Goal: Transaction & Acquisition: Purchase product/service

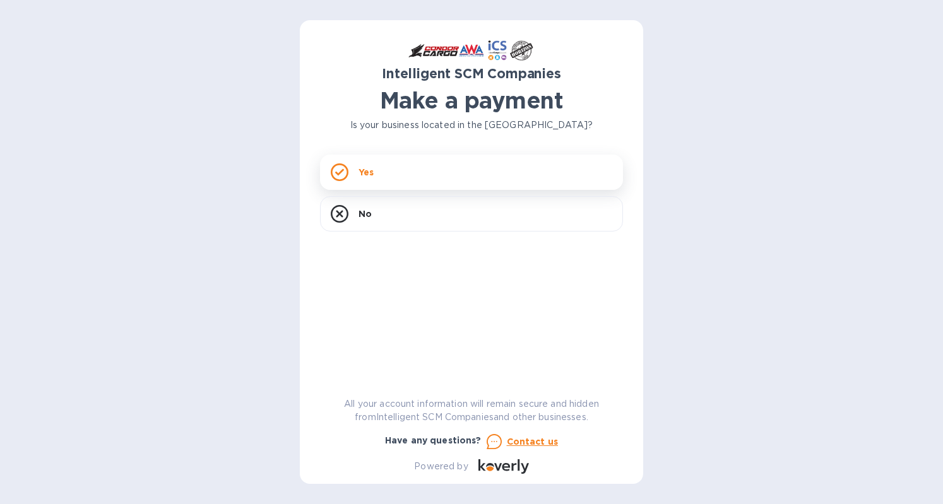
click at [348, 186] on div "Yes" at bounding box center [471, 172] width 303 height 35
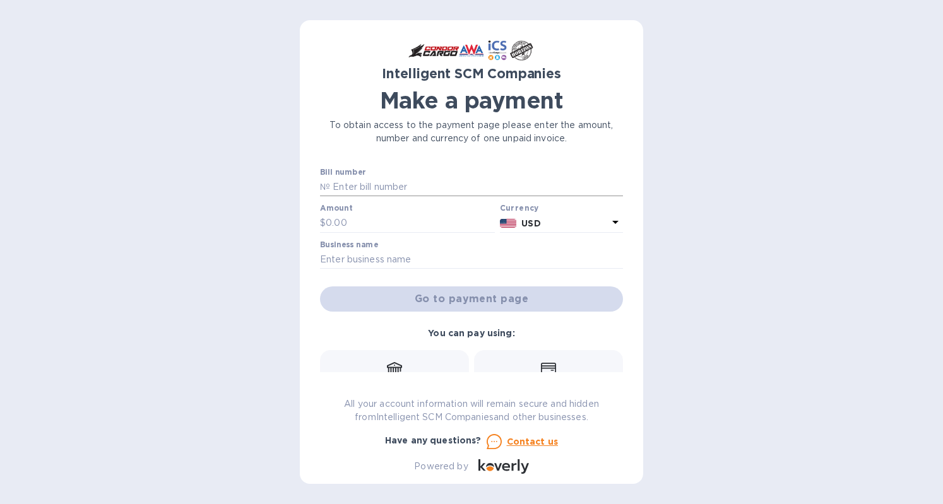
click at [347, 186] on input "text" at bounding box center [476, 187] width 293 height 19
paste input "l5YR80500523"
type input "l5YR80500523"
click at [406, 229] on input "text" at bounding box center [410, 223] width 169 height 19
type input "560.00"
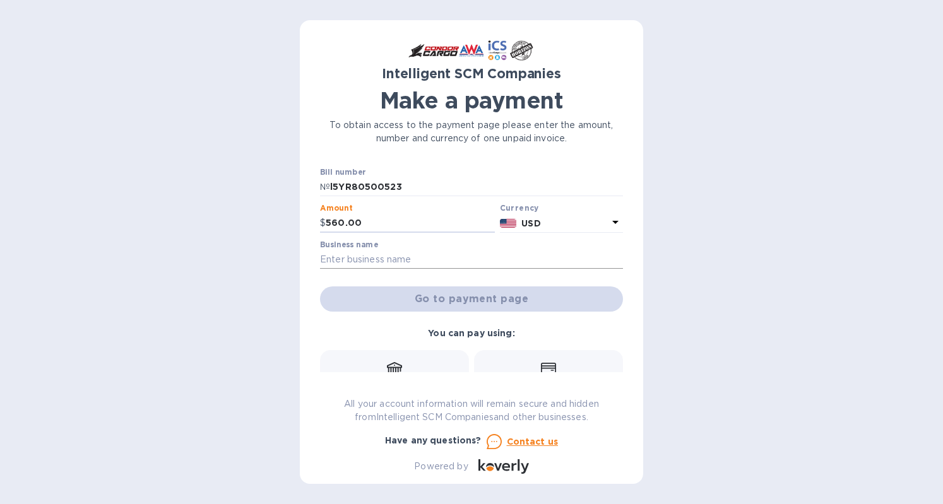
click at [386, 252] on input "text" at bounding box center [471, 260] width 303 height 19
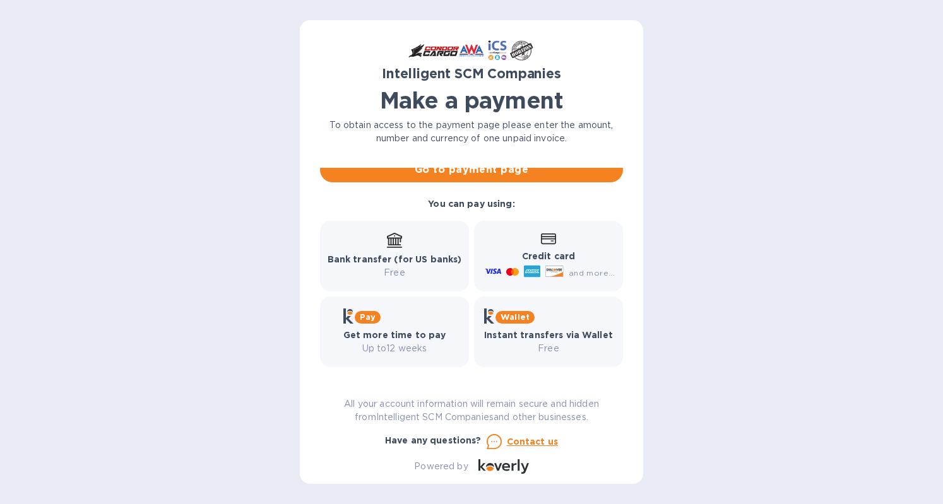
scroll to position [131, 0]
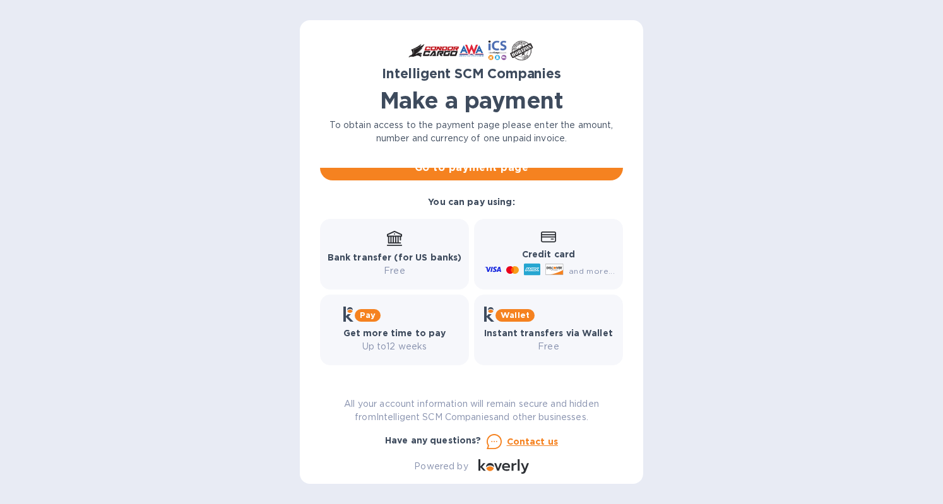
type input "[GEOGRAPHIC_DATA]"
click at [502, 251] on p "Credit card" at bounding box center [548, 254] width 133 height 13
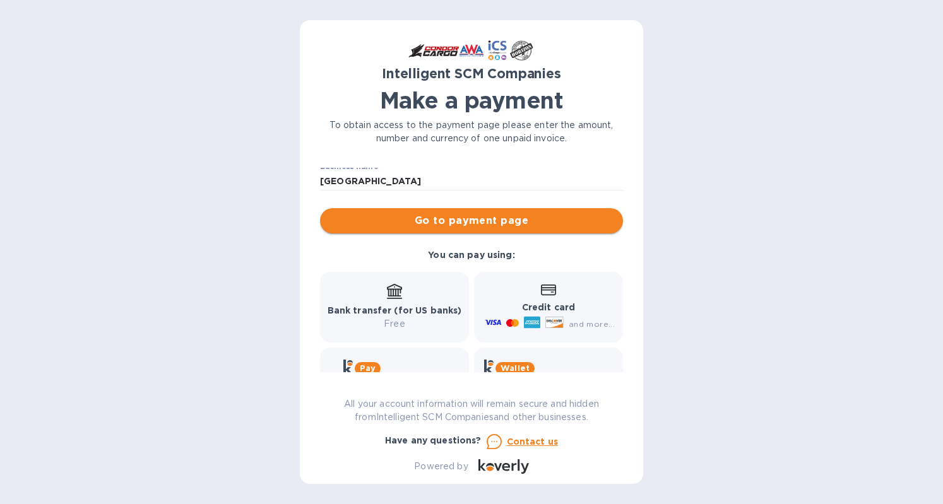
scroll to position [0, 0]
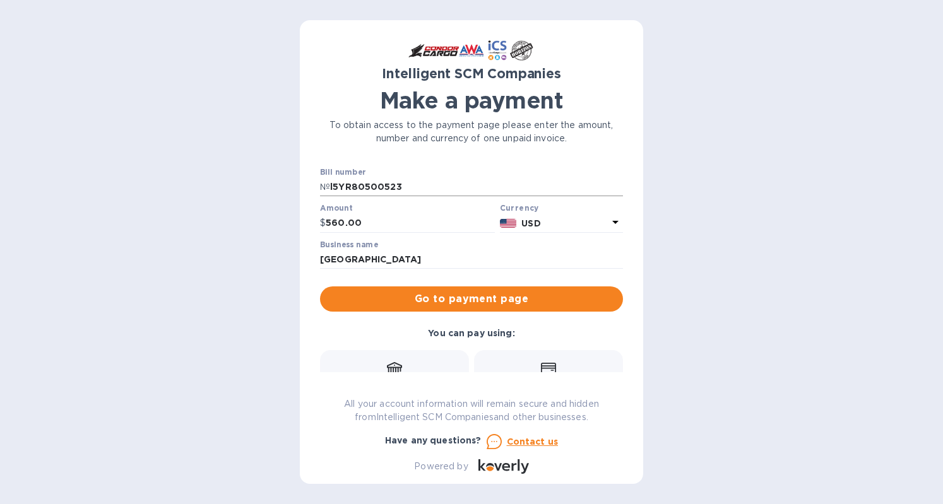
click at [335, 186] on input "l5YR80500523" at bounding box center [476, 187] width 293 height 19
type input "5YR80500523"
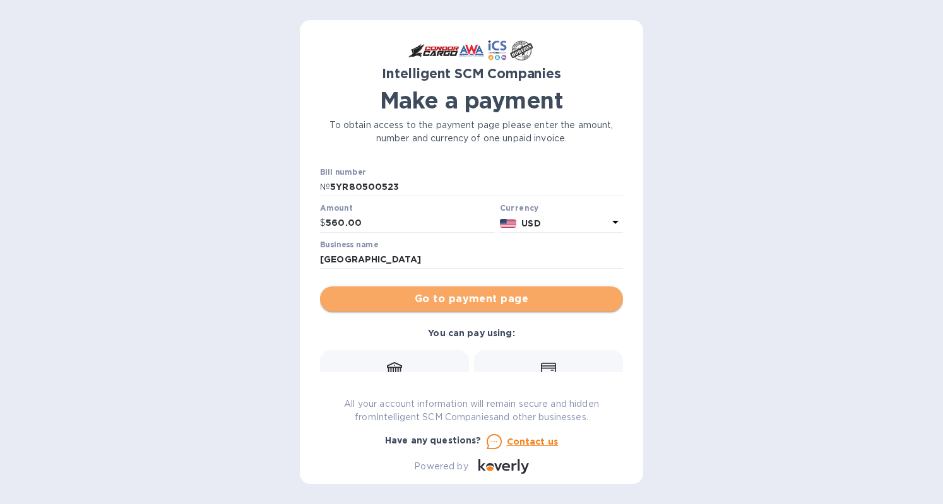
click at [477, 307] on button "Go to payment page" at bounding box center [471, 299] width 303 height 25
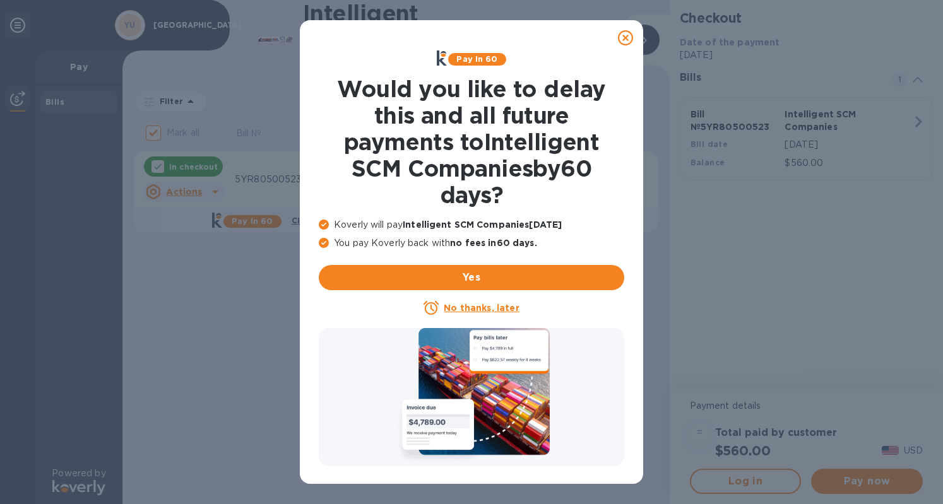
click at [477, 307] on u "No thanks, later" at bounding box center [481, 308] width 75 height 10
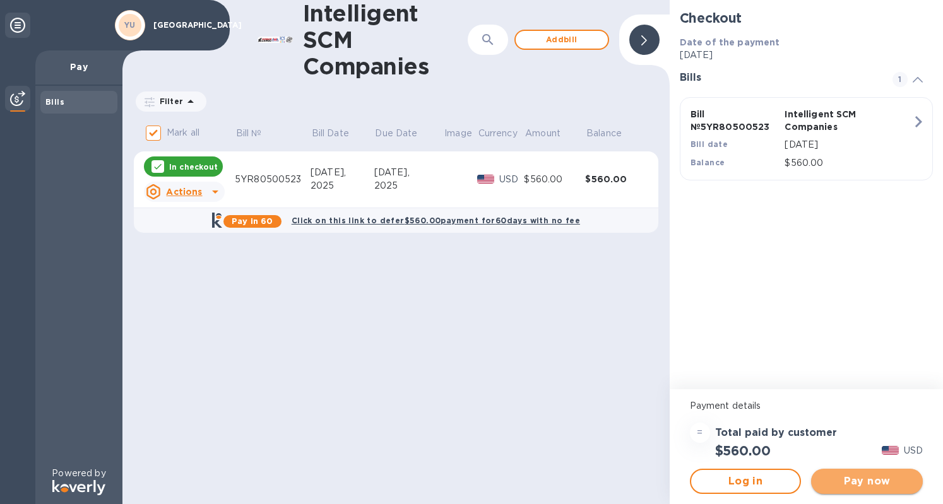
click at [863, 482] on span "Pay now" at bounding box center [867, 481] width 92 height 15
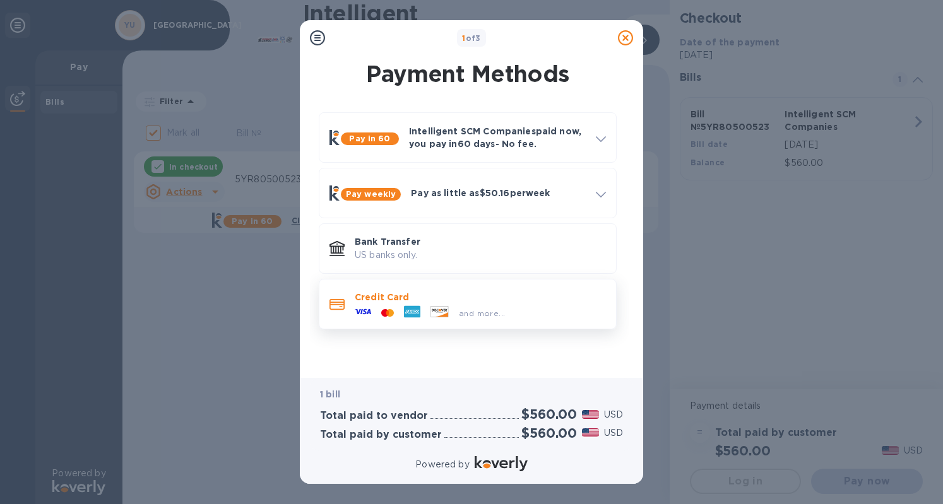
click at [473, 309] on span "and more..." at bounding box center [482, 313] width 46 height 9
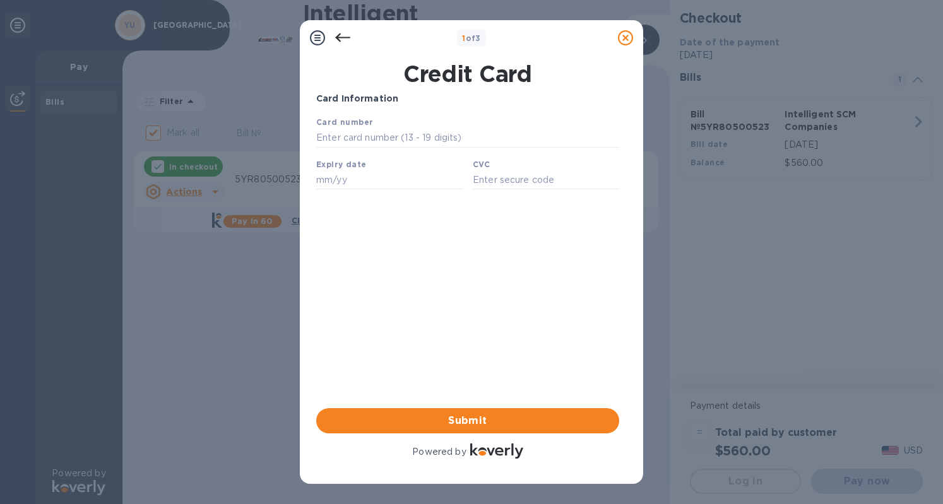
click at [422, 125] on div "Card number" at bounding box center [467, 131] width 313 height 42
click at [422, 132] on input "text" at bounding box center [467, 138] width 303 height 19
type input "[CREDIT_CARD_NUMBER]"
click at [321, 173] on div "Expiry date" at bounding box center [389, 174] width 157 height 42
click at [321, 174] on div "Expiry date" at bounding box center [389, 174] width 157 height 42
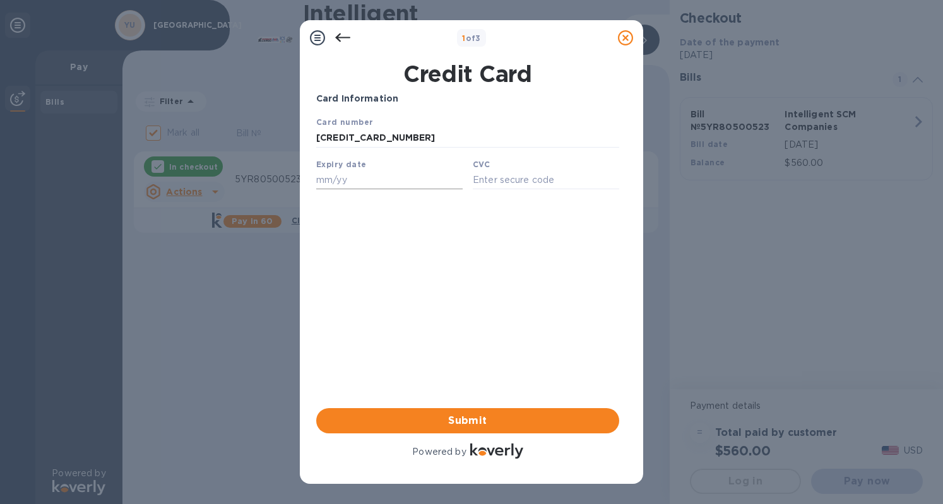
click at [329, 182] on input "text" at bounding box center [389, 179] width 146 height 19
type input "10/25"
click at [536, 172] on div "CVC" at bounding box center [546, 174] width 157 height 42
click at [528, 186] on input "text" at bounding box center [546, 179] width 146 height 19
type input "463"
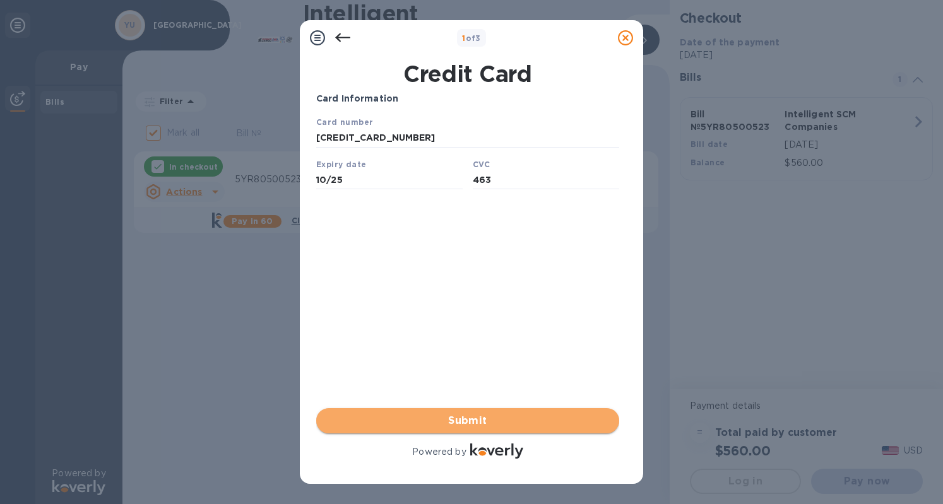
click at [477, 419] on span "Submit" at bounding box center [467, 420] width 283 height 15
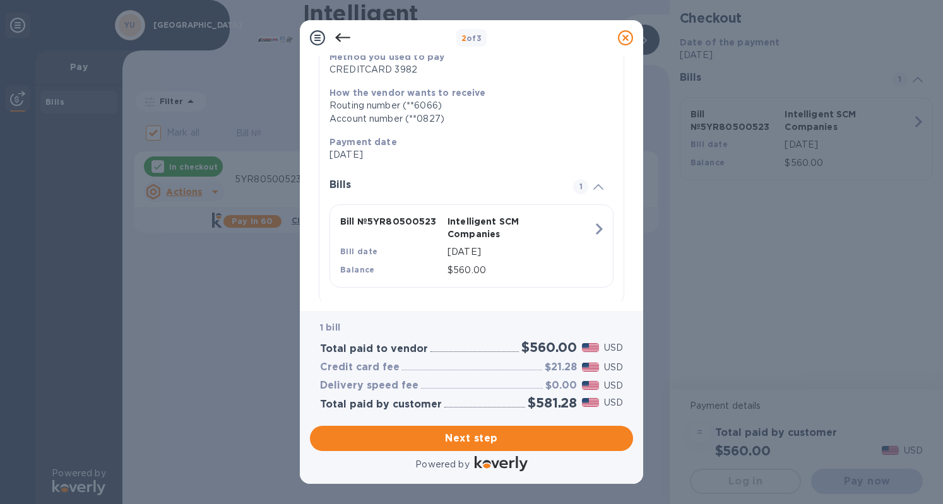
scroll to position [184, 0]
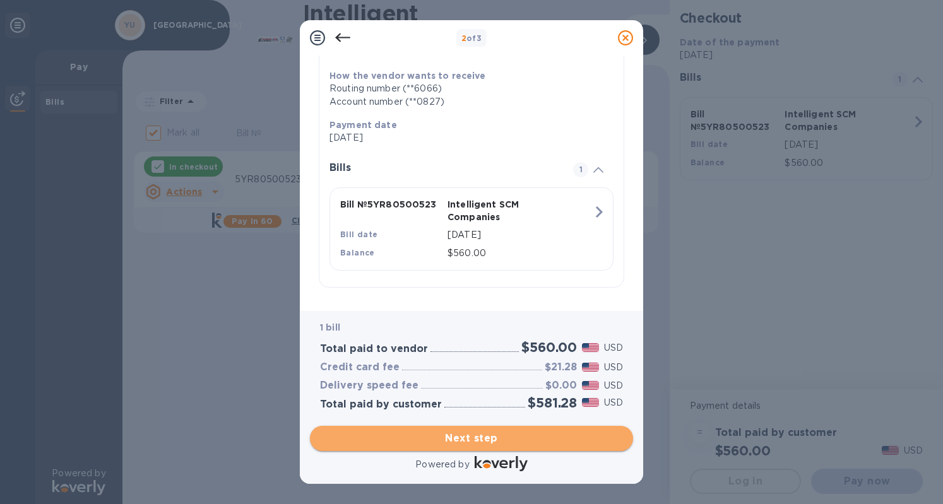
click at [468, 436] on span "Next step" at bounding box center [471, 438] width 303 height 15
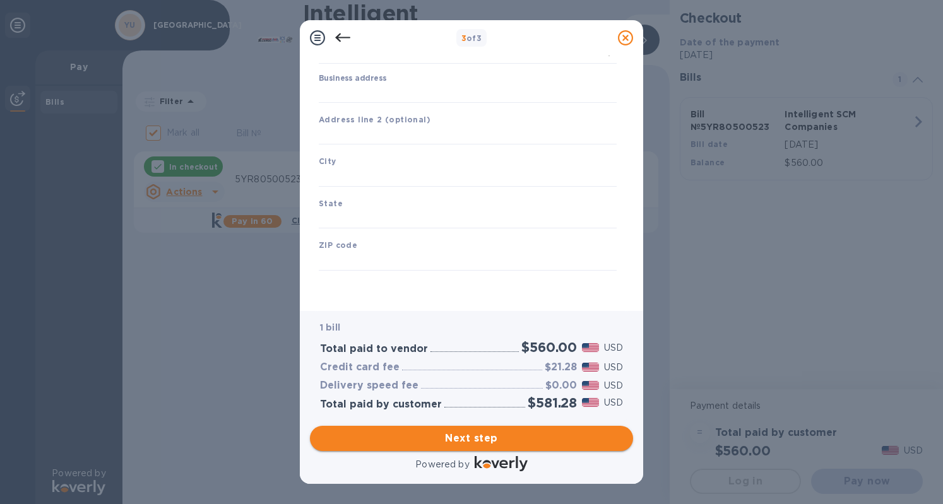
type input "[GEOGRAPHIC_DATA]"
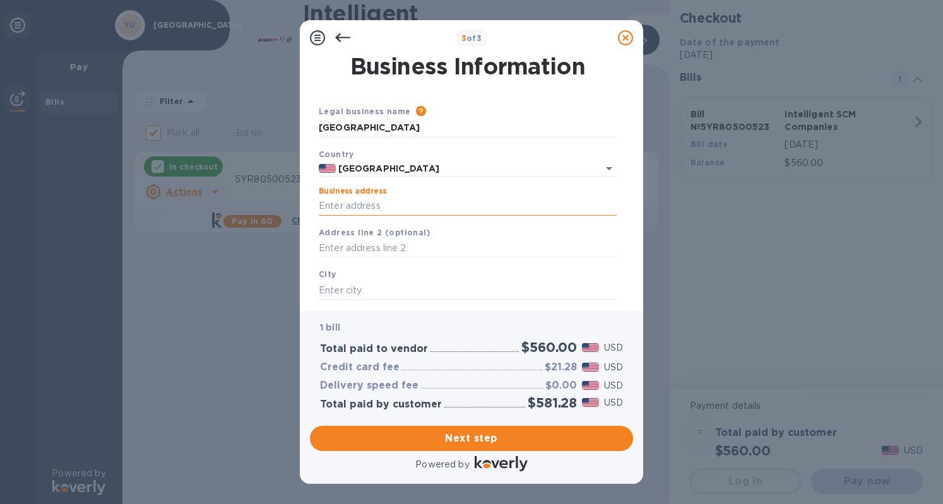
click at [434, 199] on input "Business address" at bounding box center [468, 206] width 298 height 19
type input "[STREET_ADDRESS]"
type input "[GEOGRAPHIC_DATA]"
type input "CT"
type input "06510"
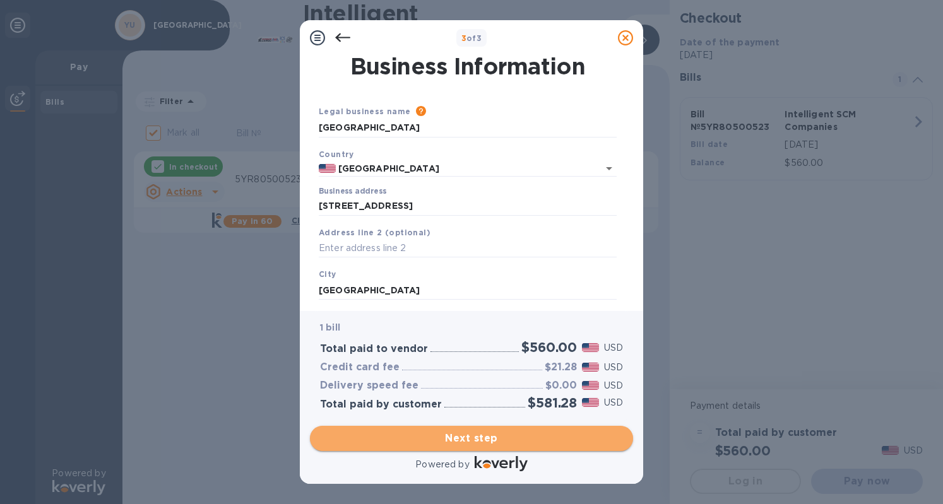
click at [501, 442] on span "Next step" at bounding box center [471, 438] width 303 height 15
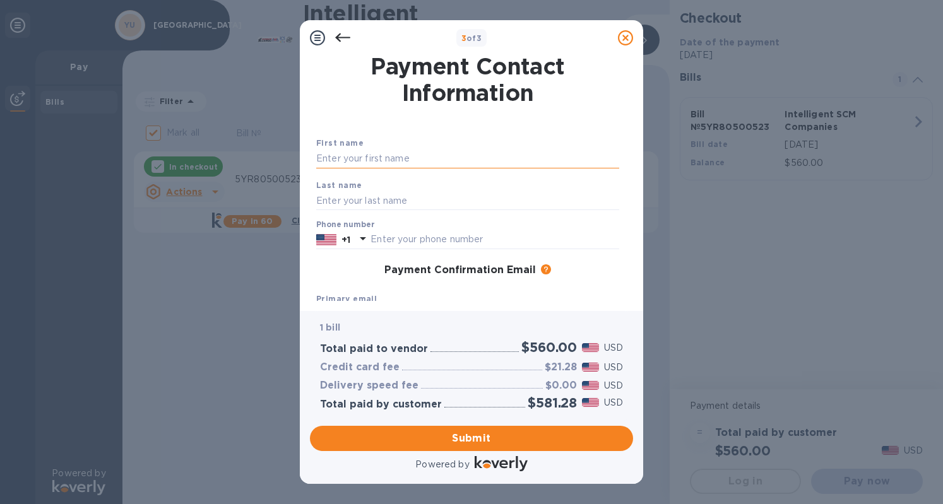
click at [495, 155] on input "text" at bounding box center [467, 159] width 303 height 19
type input "Becca"
type input "Levy"
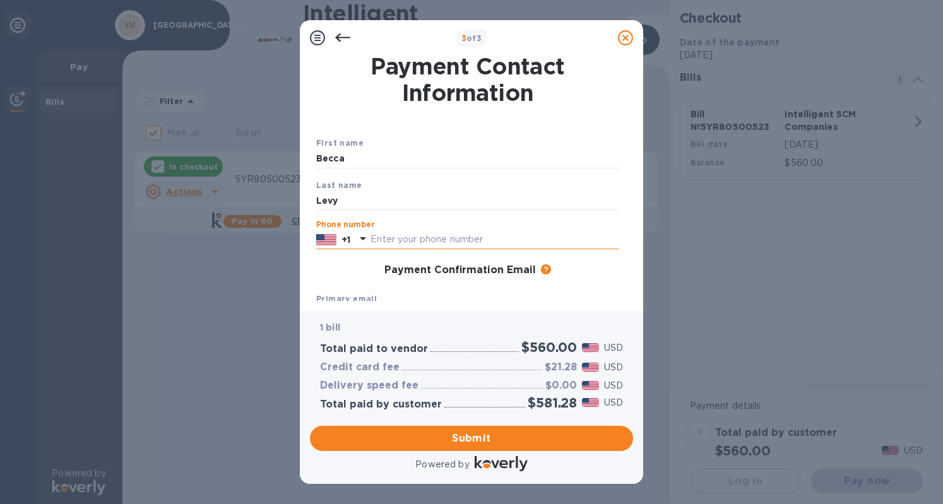
click at [417, 243] on input "text" at bounding box center [494, 239] width 249 height 19
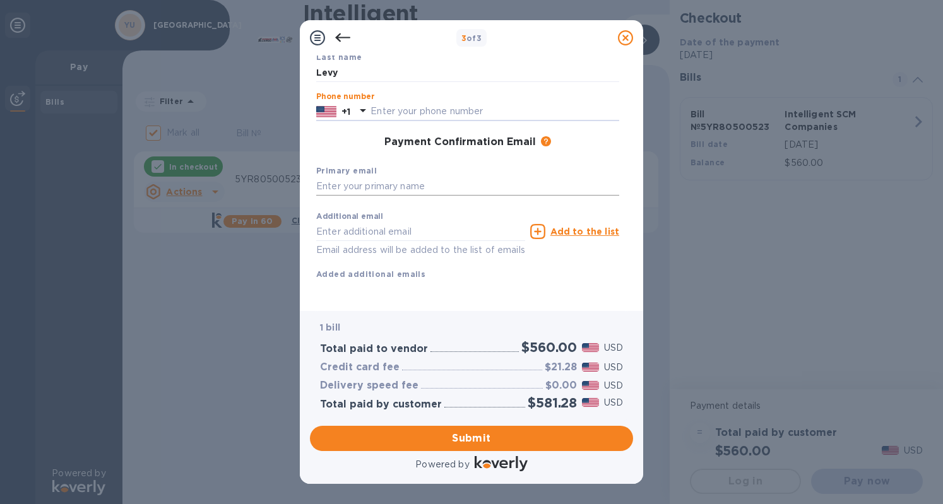
scroll to position [143, 0]
click at [420, 177] on input "text" at bounding box center [467, 186] width 303 height 19
type input "[EMAIL_ADDRESS][DOMAIN_NAME]"
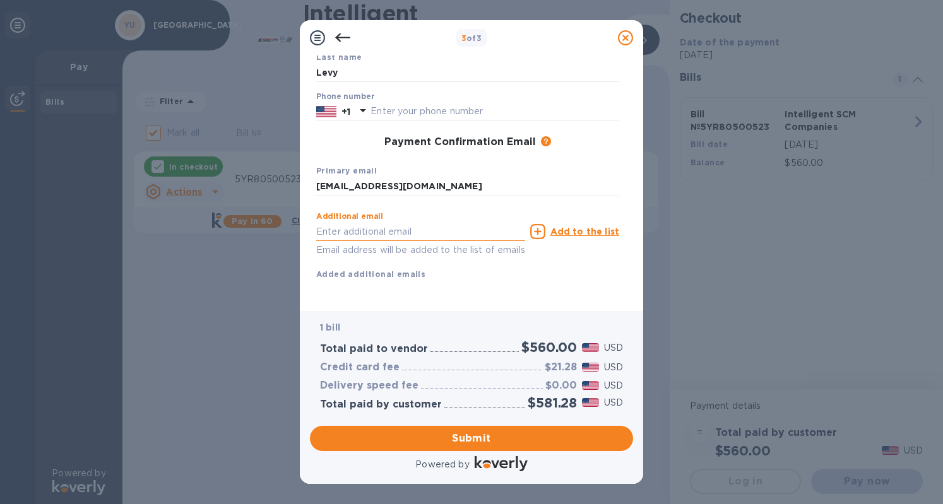
click at [406, 222] on input "text" at bounding box center [420, 231] width 209 height 19
type input "[EMAIL_ADDRESS][DOMAIN_NAME]"
click at [560, 227] on u "Add to the list" at bounding box center [584, 232] width 69 height 10
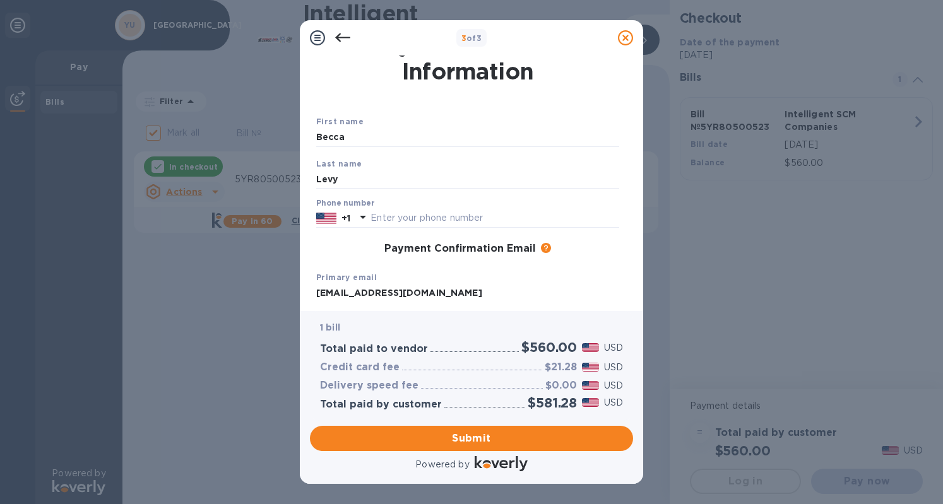
scroll to position [20, 0]
click at [463, 218] on input "text" at bounding box center [494, 219] width 249 height 19
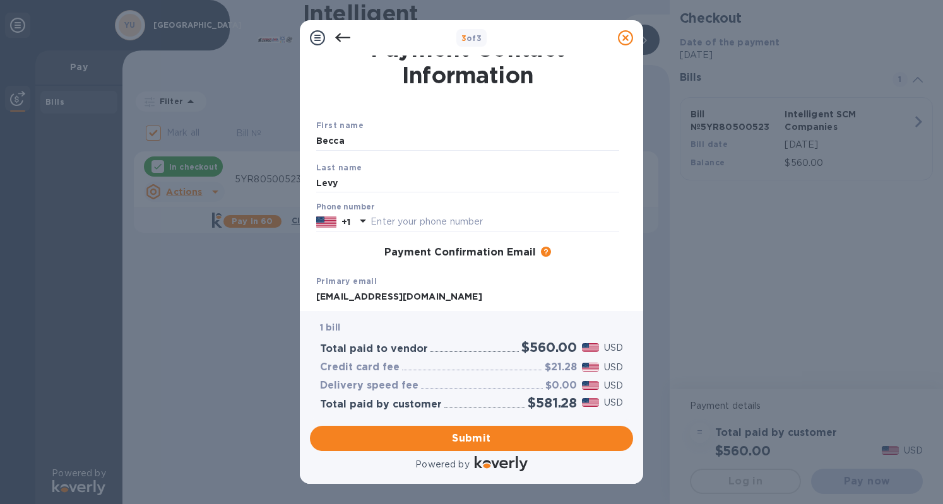
click at [380, 285] on div "Primary email [EMAIL_ADDRESS][DOMAIN_NAME]" at bounding box center [467, 290] width 313 height 42
click at [385, 201] on div "Phone number +1" at bounding box center [467, 217] width 313 height 39
click at [385, 221] on input "text" at bounding box center [494, 222] width 249 height 19
paste input "2037852860"
type input "2037852860"
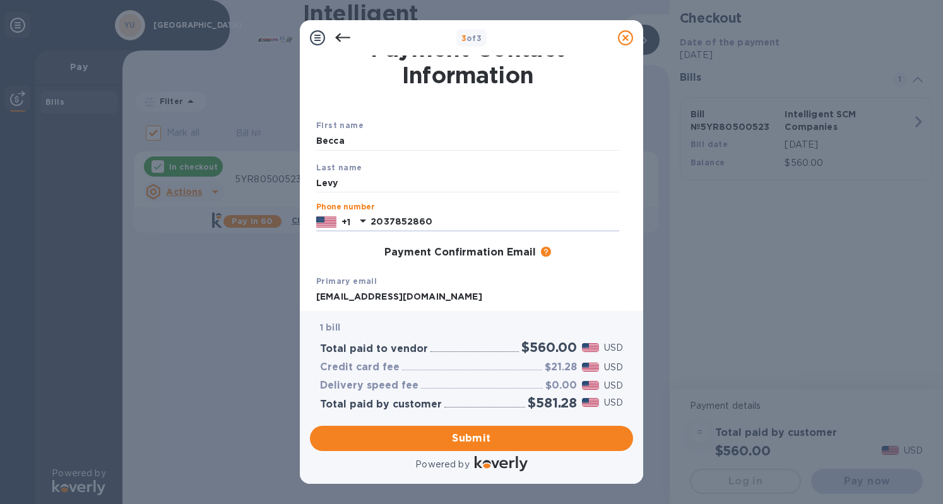
click at [488, 268] on div "First name [PERSON_NAME] Last name [PERSON_NAME] Phone number [PHONE_NUMBER] Pa…" at bounding box center [467, 268] width 313 height 308
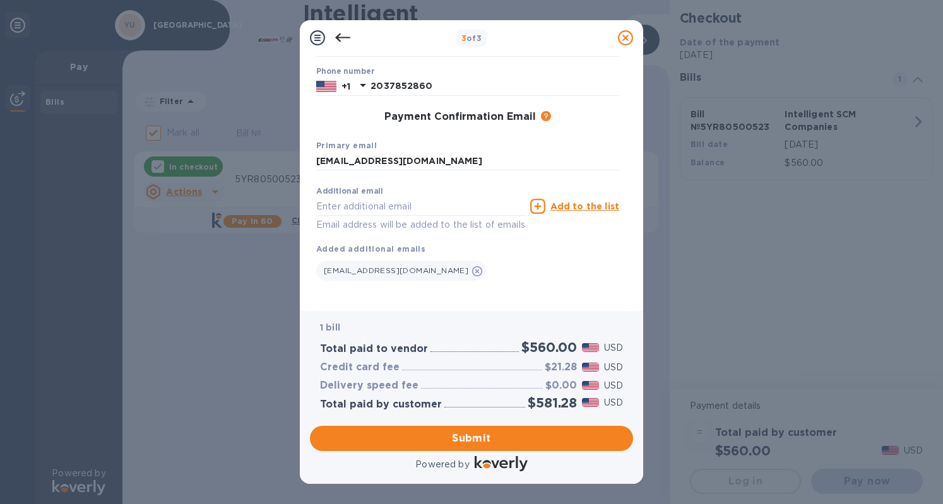
scroll to position [168, 0]
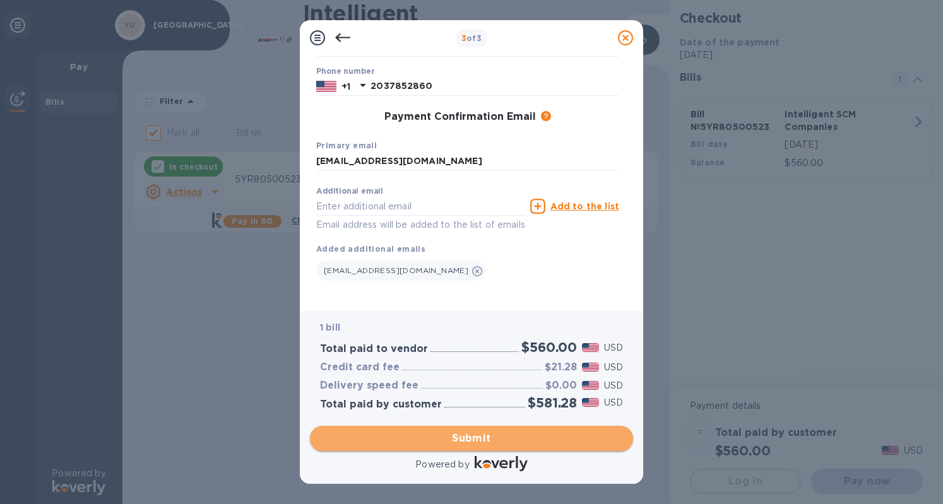
click at [480, 438] on span "Submit" at bounding box center [471, 438] width 303 height 15
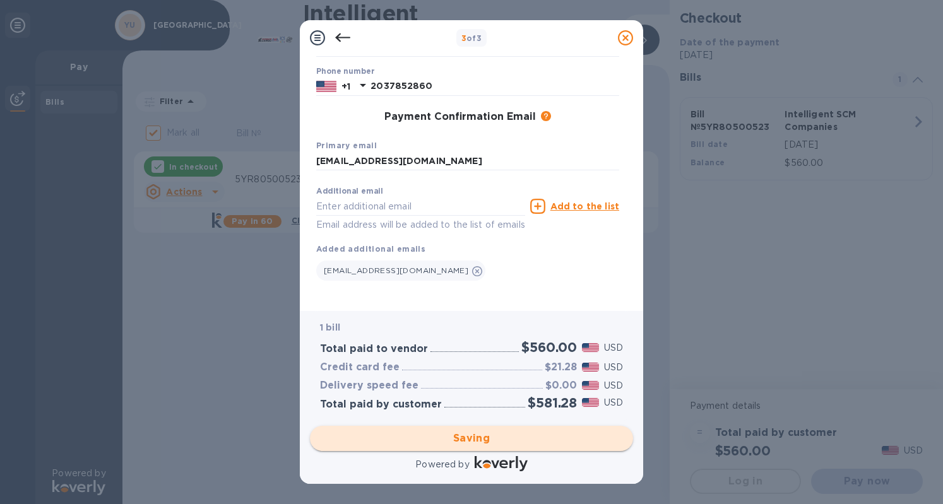
checkbox input "false"
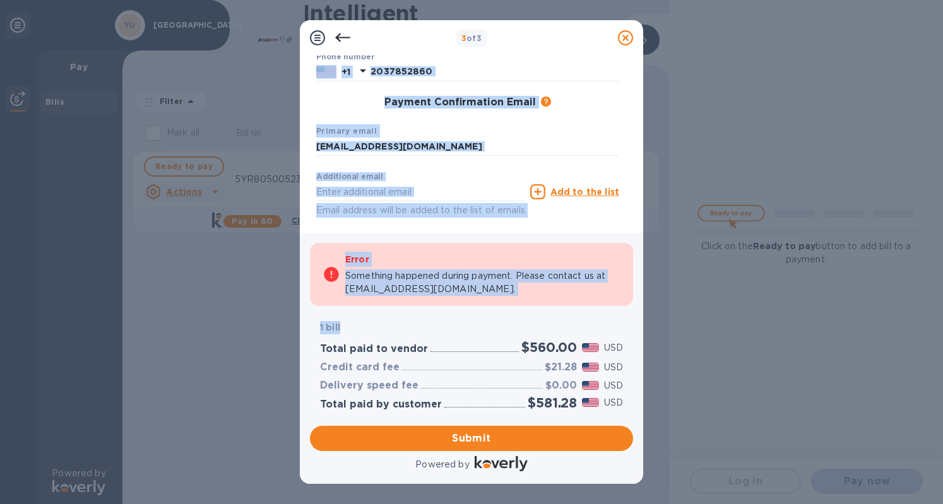
drag, startPoint x: 454, startPoint y: 322, endPoint x: 366, endPoint y: 59, distance: 277.4
click at [366, 59] on div "3 of 3 Payment Contact Information First name [PERSON_NAME] Last name [PERSON_N…" at bounding box center [471, 252] width 343 height 464
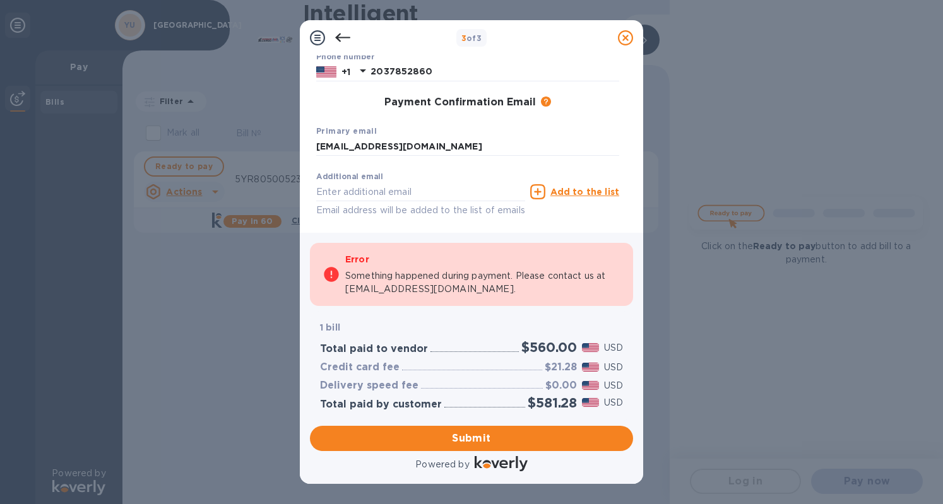
click at [345, 42] on icon at bounding box center [342, 37] width 15 height 15
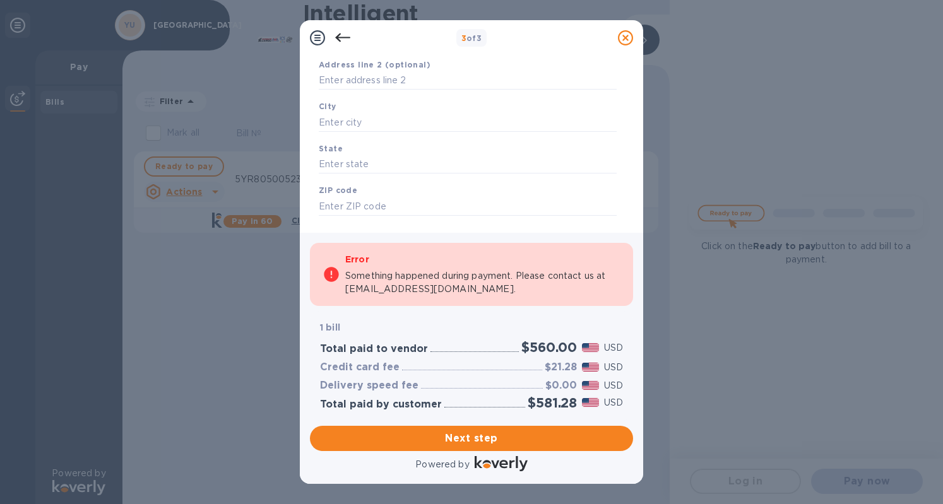
click at [345, 42] on icon at bounding box center [342, 37] width 15 height 15
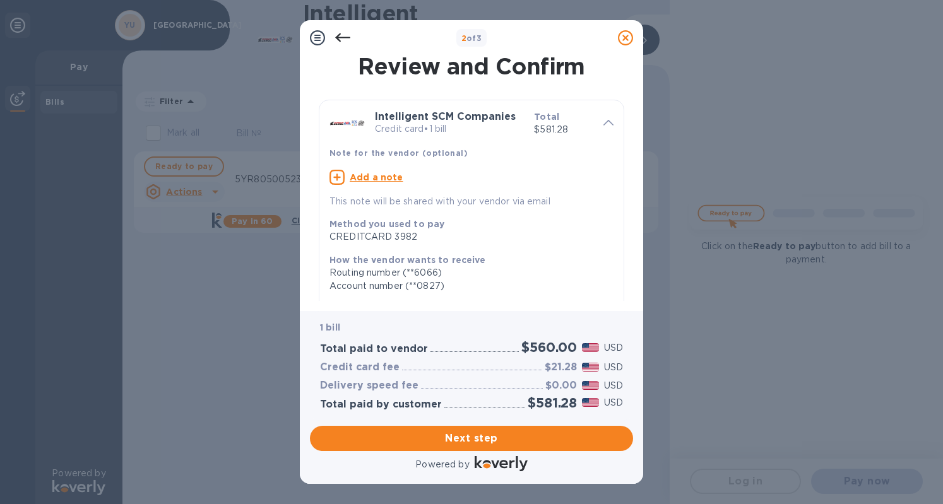
click at [345, 42] on icon at bounding box center [342, 37] width 15 height 15
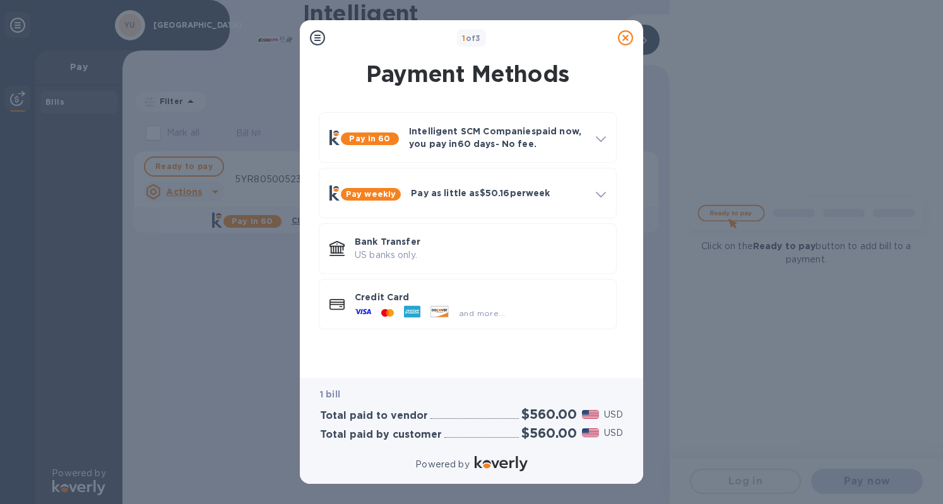
click at [341, 38] on div "1 of 3" at bounding box center [471, 38] width 283 height 18
click at [446, 304] on div "and more..." at bounding box center [430, 313] width 160 height 19
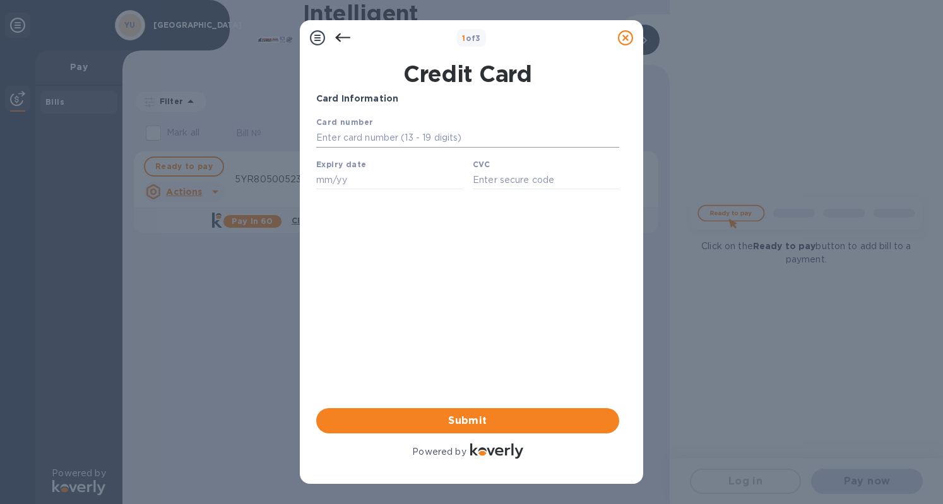
click at [379, 141] on input "text" at bounding box center [467, 138] width 303 height 19
type input "[CREDIT_CARD_NUMBER]"
click at [324, 182] on input "text" at bounding box center [389, 179] width 146 height 19
type input "10/25"
type input "463"
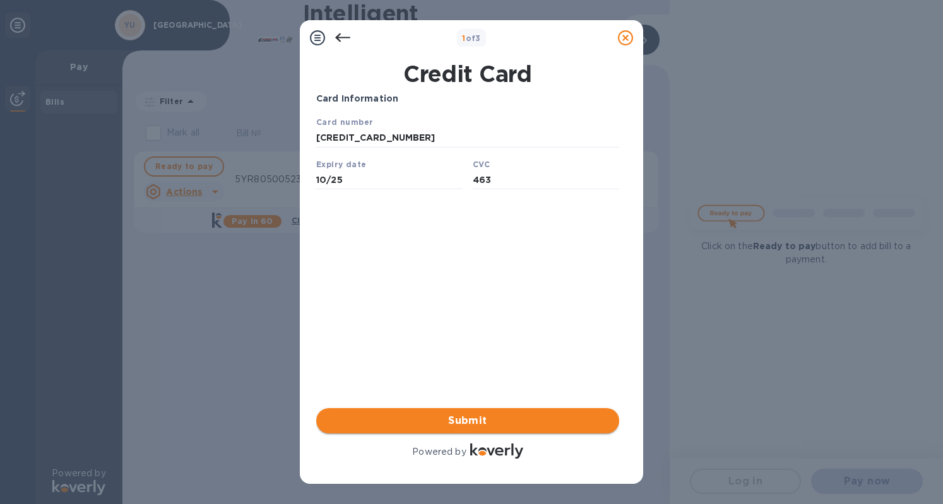
click at [470, 419] on span "Submit" at bounding box center [467, 420] width 283 height 15
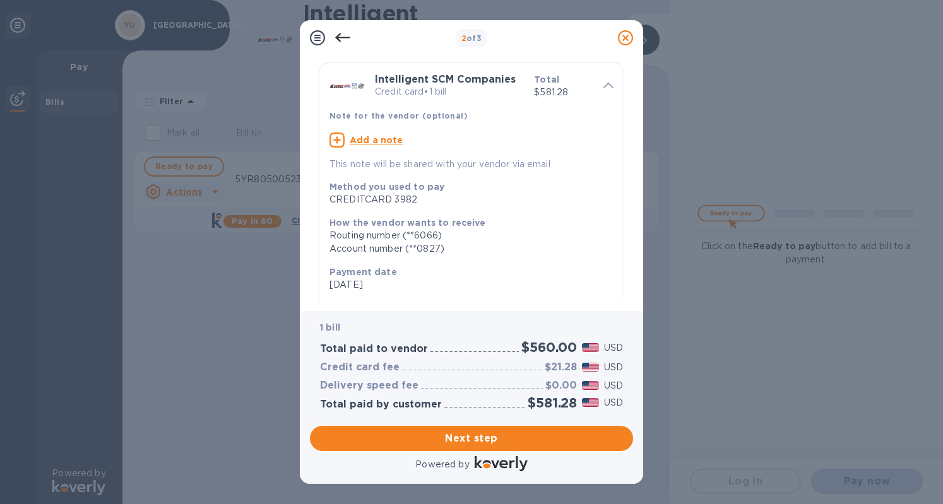
scroll to position [38, 0]
click at [381, 138] on u "Add a note" at bounding box center [377, 139] width 54 height 10
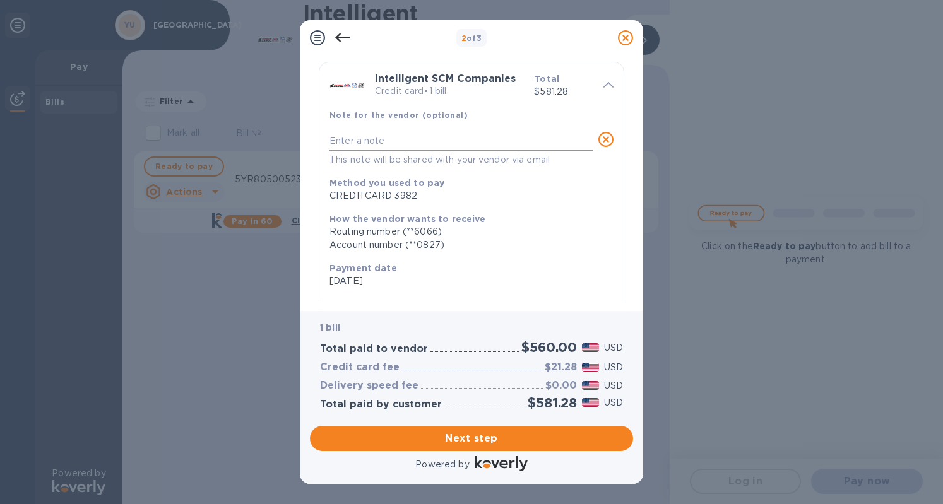
click at [380, 133] on div "x" at bounding box center [461, 141] width 264 height 19
type textarea "K"
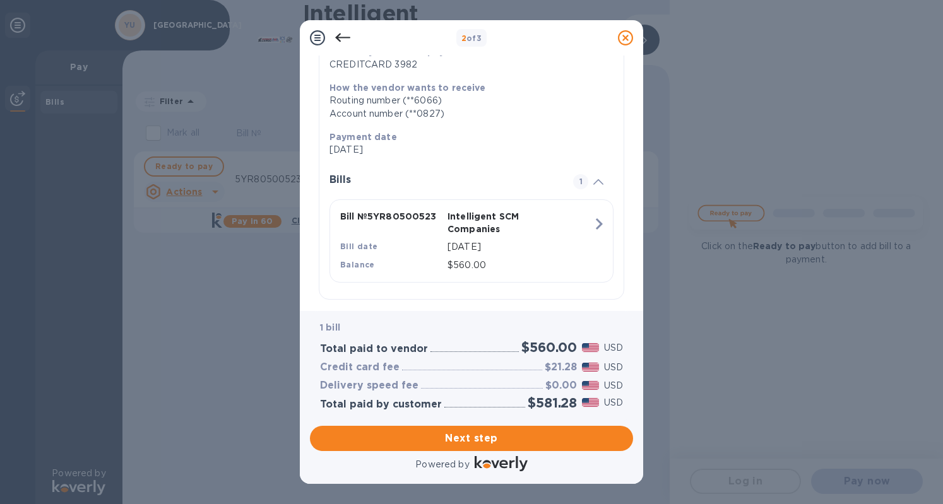
scroll to position [0, 0]
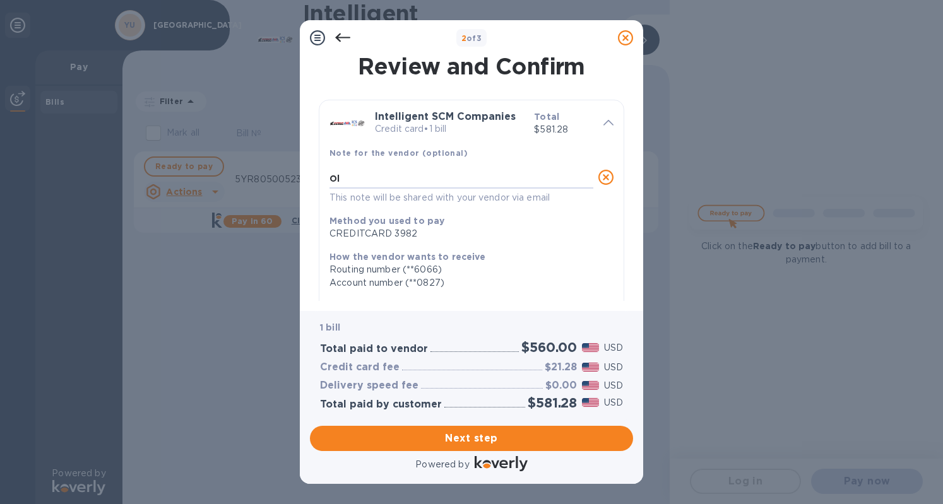
type textarea "O"
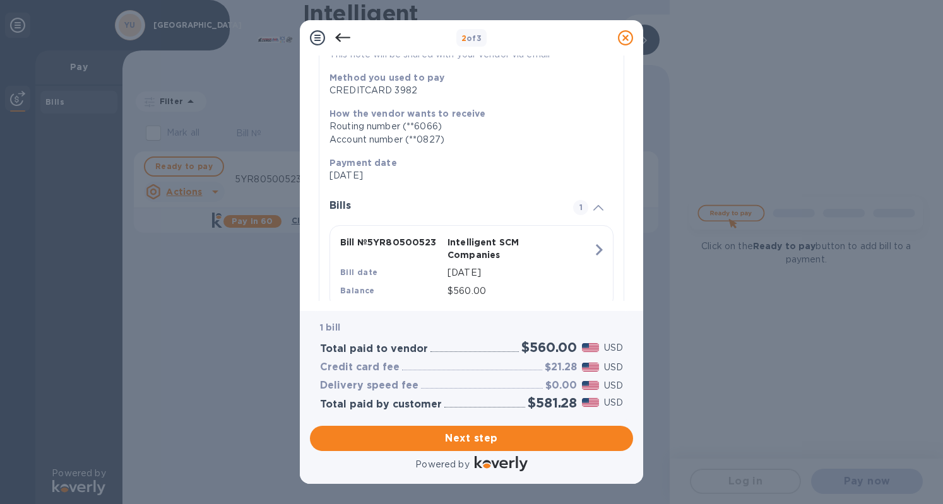
scroll to position [182, 0]
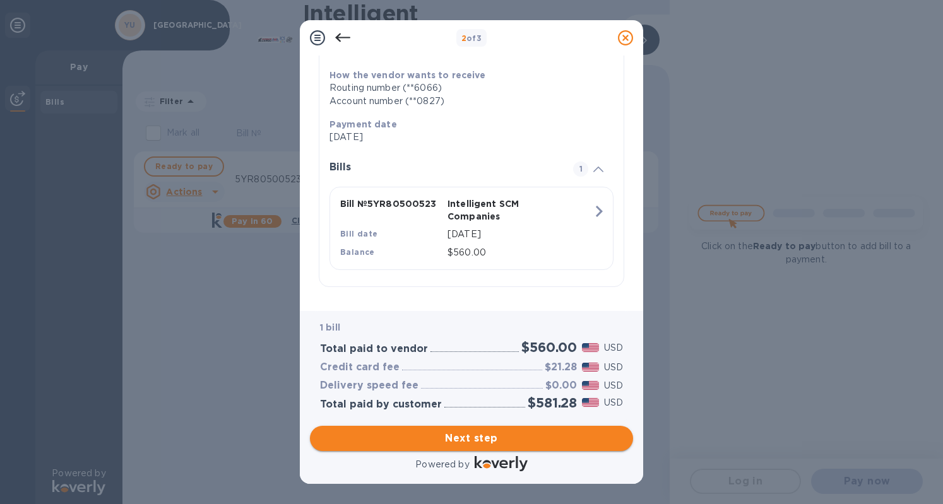
type textarea "[PERSON_NAME]"
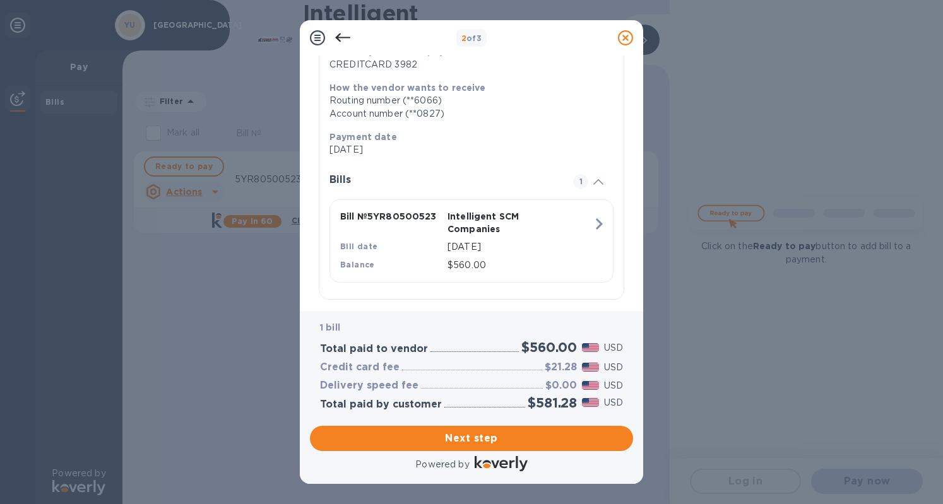
drag, startPoint x: 482, startPoint y: 437, endPoint x: 557, endPoint y: 233, distance: 217.8
click at [557, 233] on div "2 of 3 Review and Confirm Intelligent SCM Companies Credit card • 1 bill Total …" at bounding box center [471, 252] width 343 height 464
click at [480, 441] on span "Next step" at bounding box center [471, 438] width 303 height 15
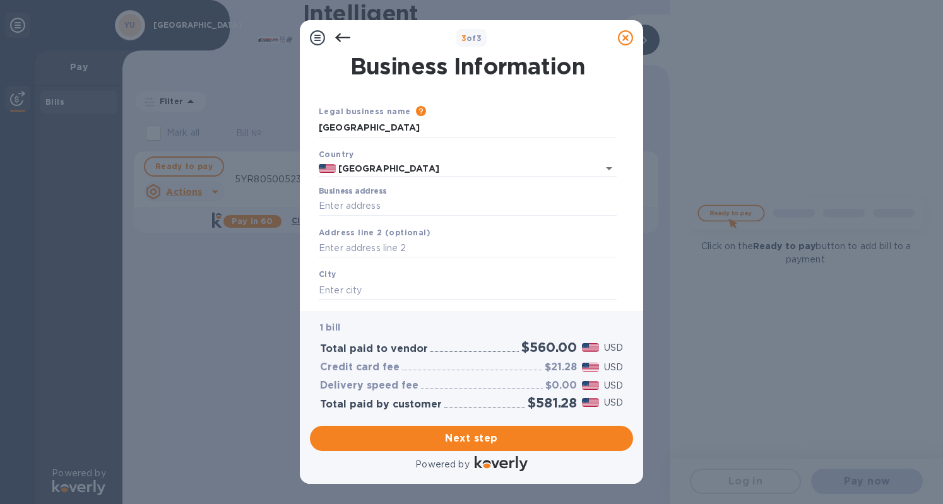
scroll to position [113, 0]
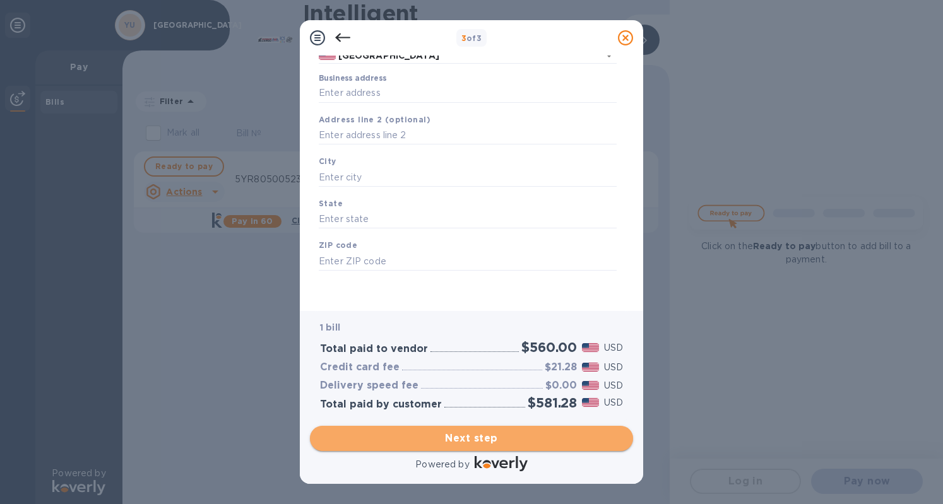
click at [475, 437] on span "Next step" at bounding box center [471, 438] width 303 height 15
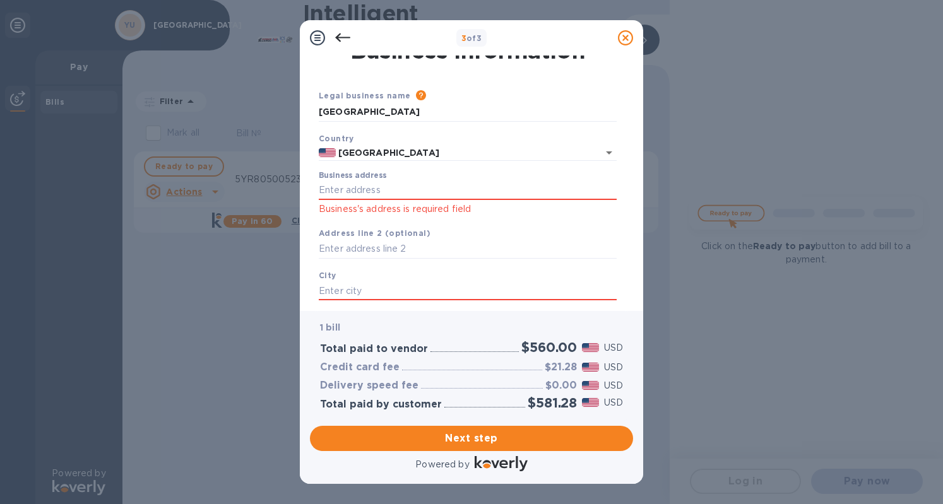
scroll to position [15, 0]
click at [406, 182] on input "Business address" at bounding box center [468, 191] width 298 height 19
type input "CT [GEOGRAPHIC_DATA]"
type input "[GEOGRAPHIC_DATA]"
type input "CT"
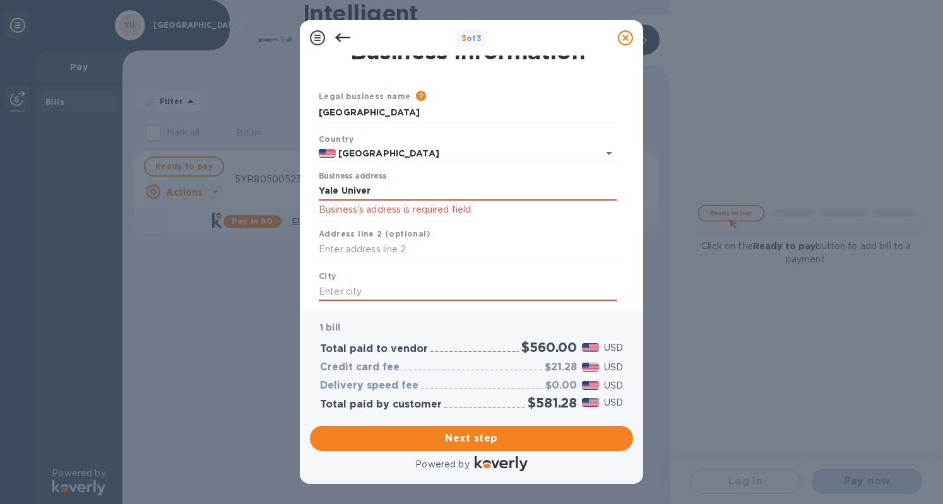
type input "06520"
click at [393, 249] on input "text" at bounding box center [468, 249] width 298 height 19
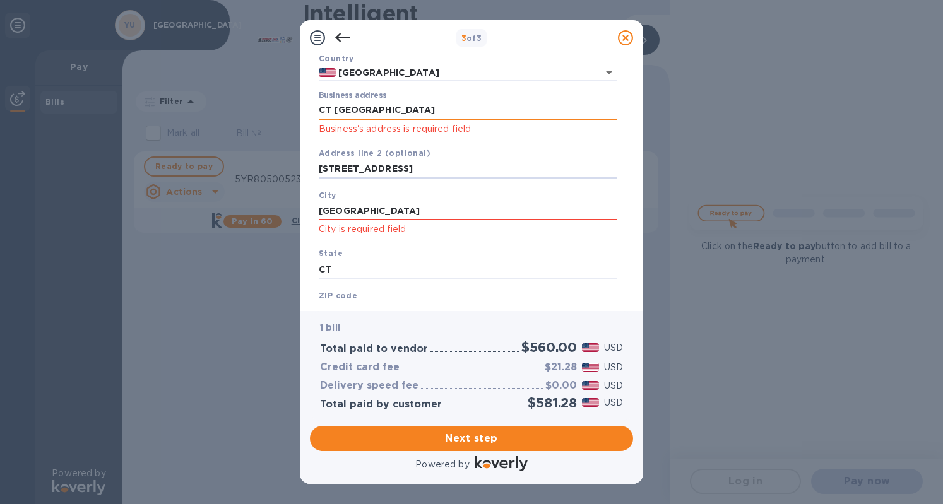
type input "[STREET_ADDRESS]"
click at [398, 110] on input "CT [GEOGRAPHIC_DATA]" at bounding box center [468, 110] width 298 height 19
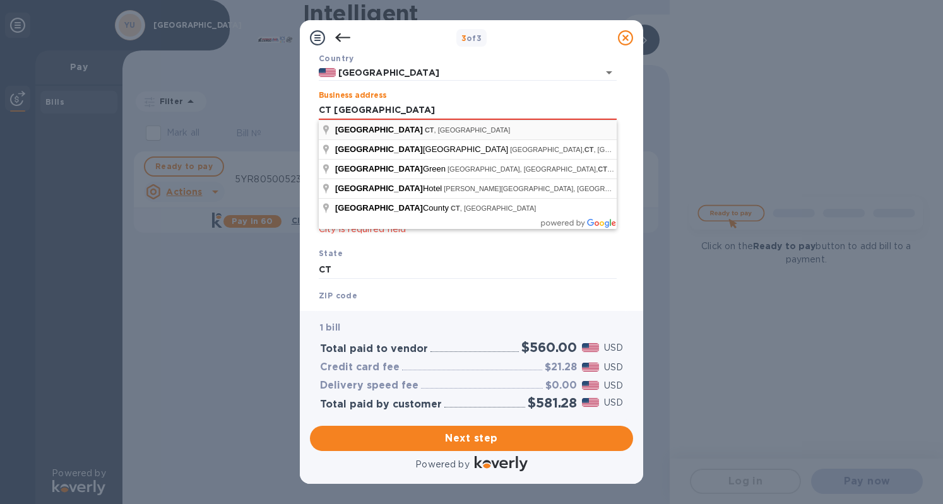
type input "CT [GEOGRAPHIC_DATA]"
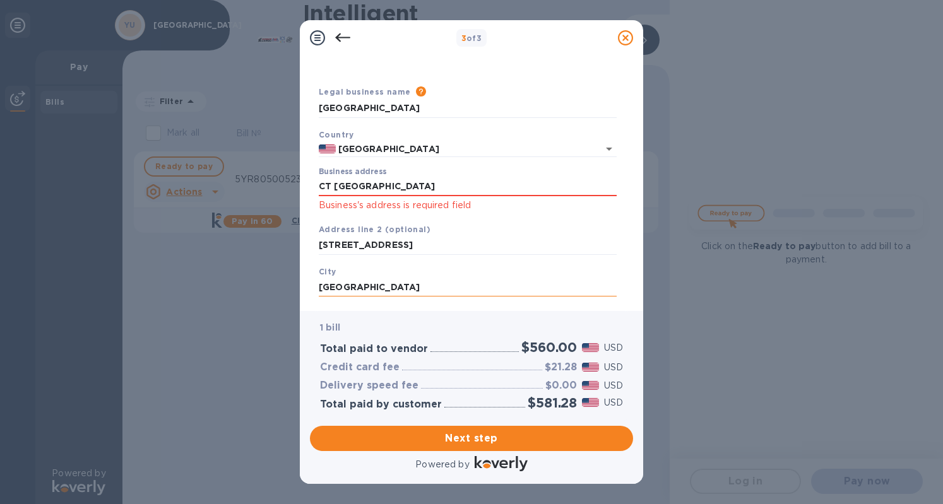
scroll to position [19, 0]
drag, startPoint x: 393, startPoint y: 186, endPoint x: 264, endPoint y: 193, distance: 128.9
click at [264, 193] on div "3 of 3 Business Information Legal business name Please provide the legal name t…" at bounding box center [471, 252] width 943 height 504
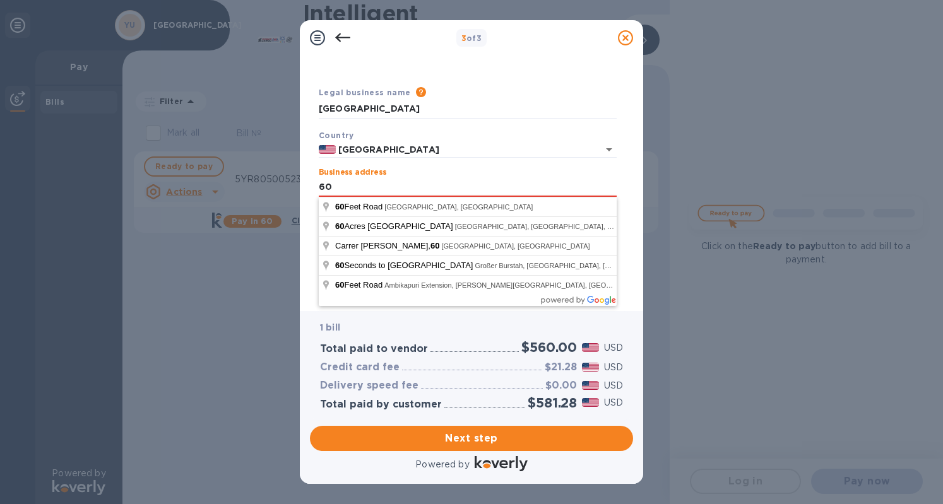
click at [264, 193] on div "3 of 3 Business Information Legal business name Please provide the legal name t…" at bounding box center [471, 252] width 943 height 504
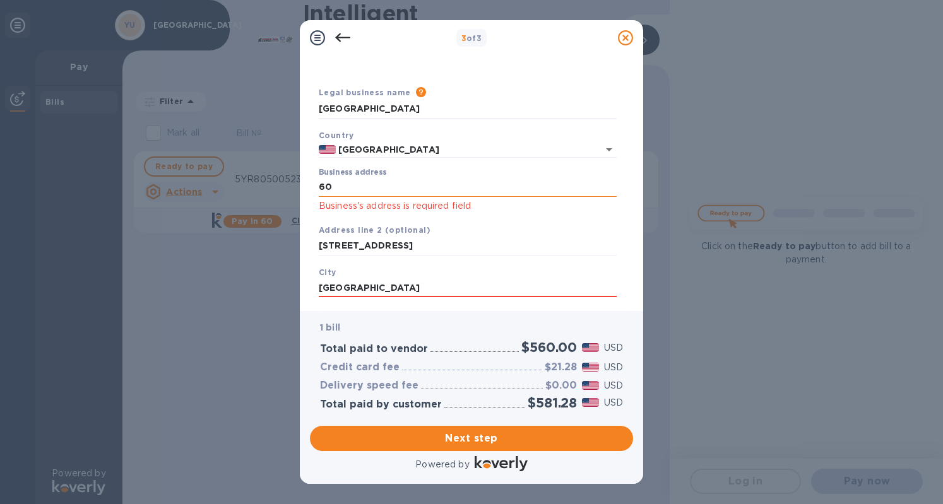
click at [340, 186] on input "60" at bounding box center [468, 187] width 298 height 19
type input "[STREET_ADDRESS]"
type input "06510"
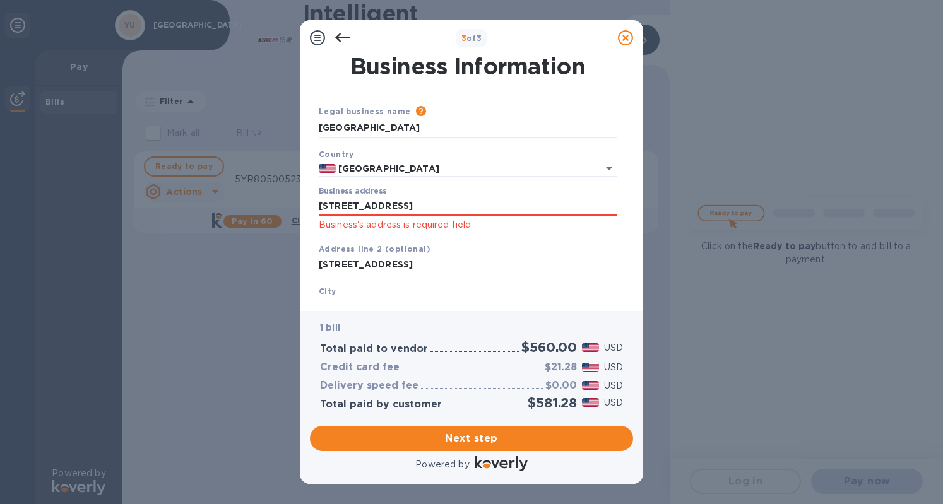
scroll to position [163, 0]
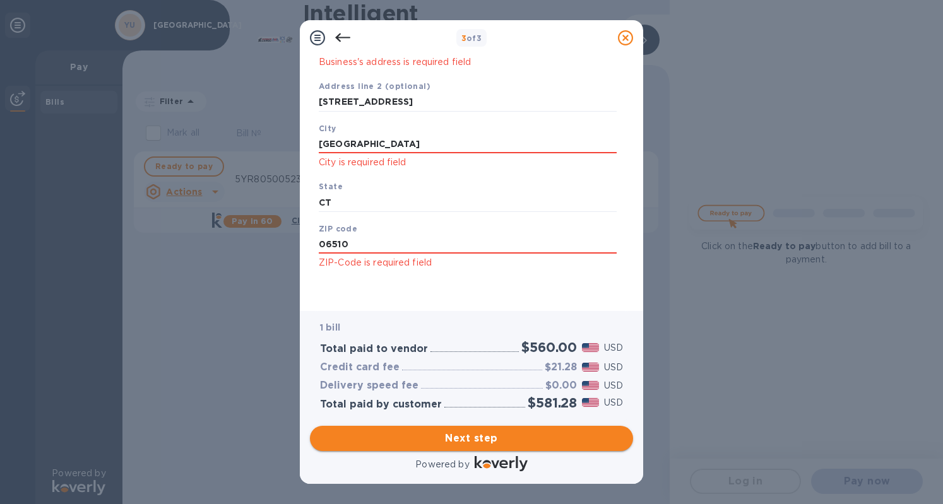
click at [452, 435] on span "Next step" at bounding box center [471, 438] width 303 height 15
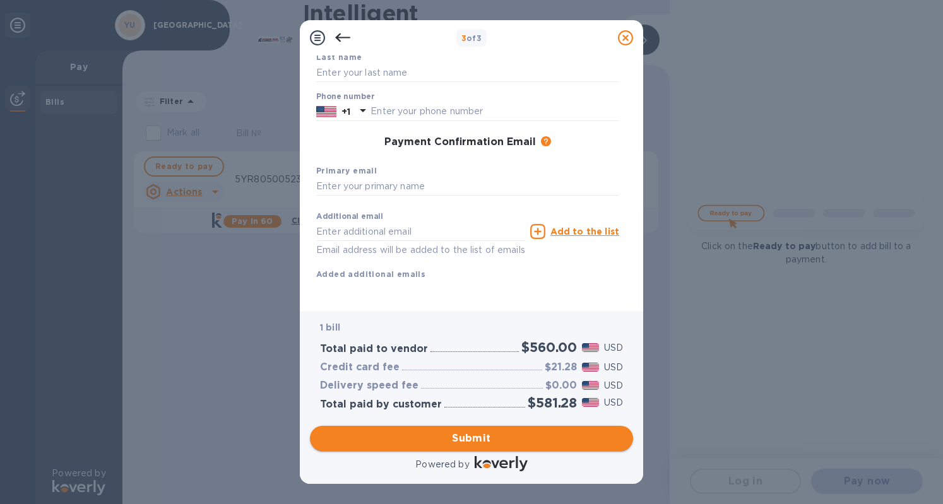
scroll to position [143, 0]
click at [425, 177] on input "text" at bounding box center [467, 186] width 303 height 19
type input "[EMAIL_ADDRESS][DOMAIN_NAME]"
click at [379, 222] on input "text" at bounding box center [420, 231] width 209 height 19
type input "[EMAIL_ADDRESS][DOMAIN_NAME]"
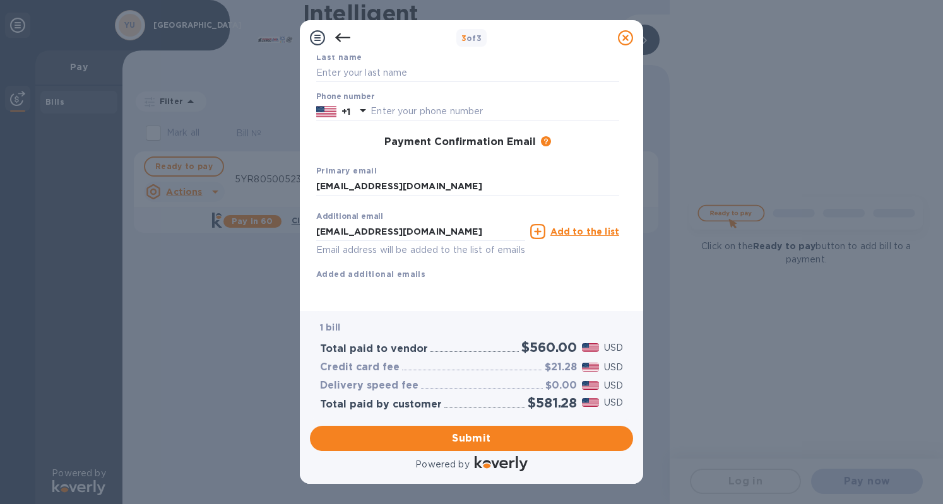
click at [562, 227] on u "Add to the list" at bounding box center [584, 232] width 69 height 10
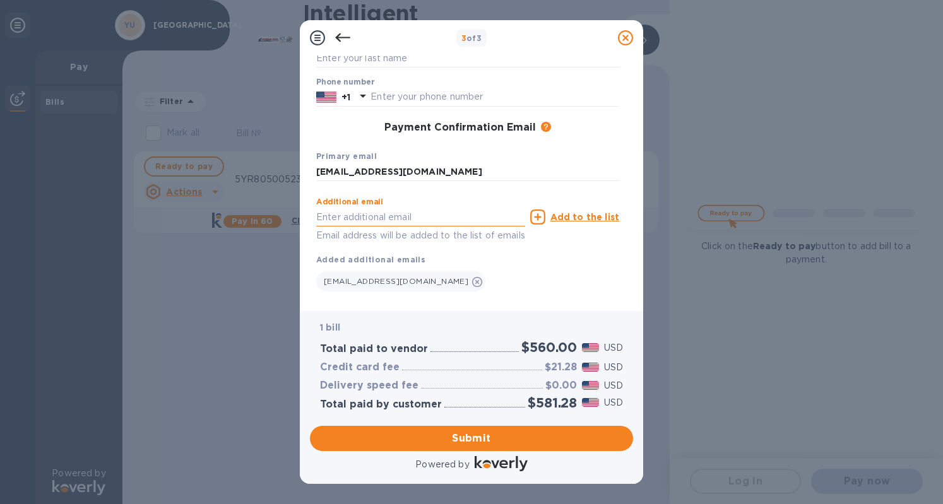
click at [500, 215] on input "text" at bounding box center [420, 217] width 209 height 19
type input "[EMAIL_ADDRESS][DOMAIN_NAME]"
click at [586, 225] on div "Add to the list" at bounding box center [575, 217] width 94 height 20
click at [585, 217] on u "Add to the list" at bounding box center [584, 217] width 69 height 10
click at [471, 442] on span "Submit" at bounding box center [471, 438] width 303 height 15
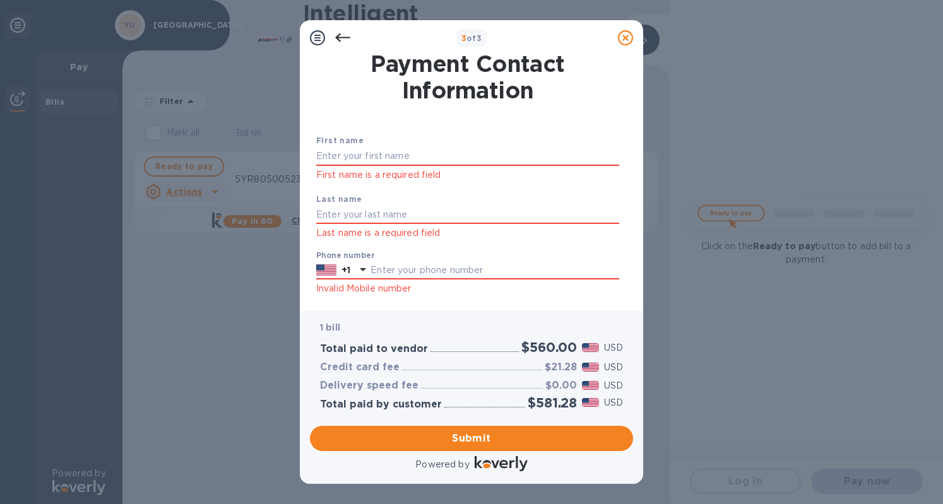
scroll to position [1, 0]
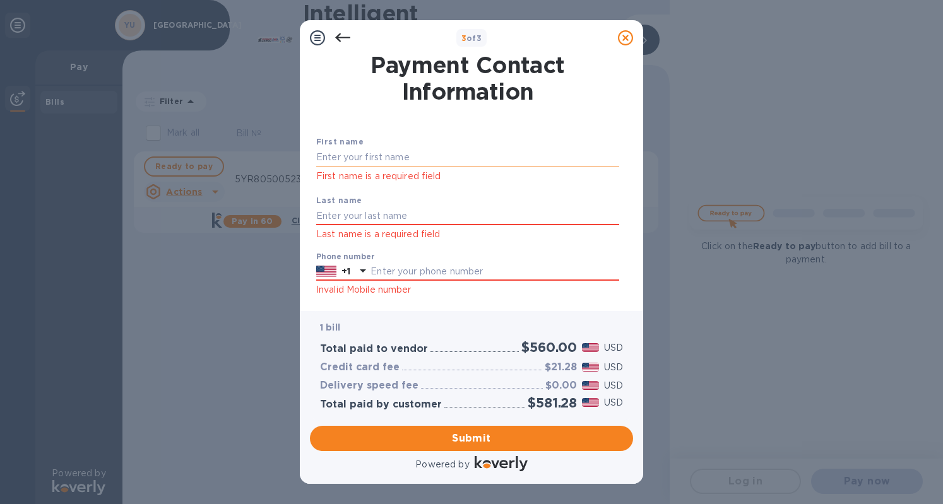
click at [420, 150] on input "text" at bounding box center [467, 157] width 303 height 19
type input "Becca"
type input "Levy"
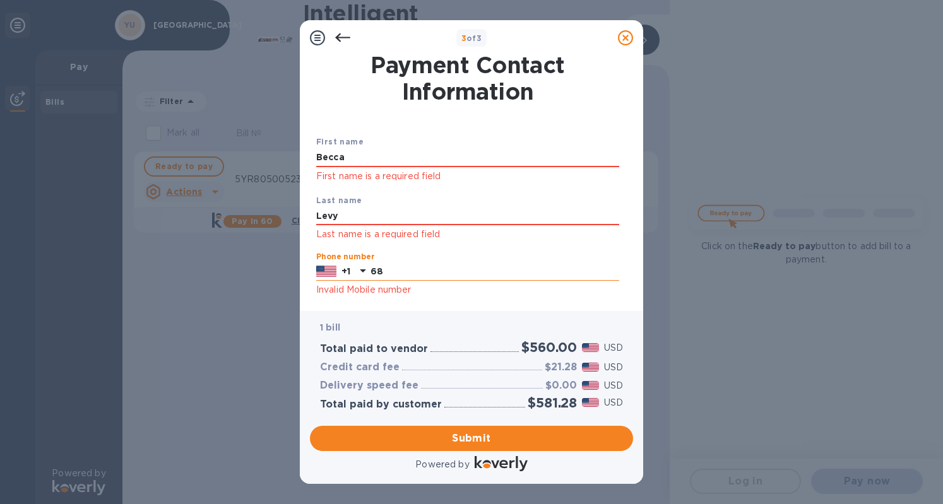
type input "6"
paste input "2037852860"
click at [489, 300] on div "Phone number [PHONE_NUMBER] Invalid Mobile number" at bounding box center [467, 275] width 313 height 56
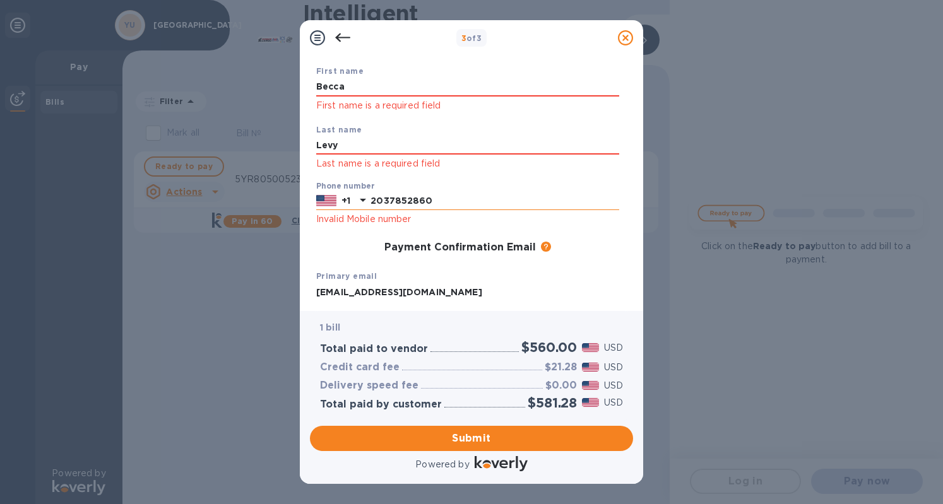
click at [375, 199] on input "2037852860" at bounding box center [494, 201] width 249 height 19
click at [387, 201] on input "2037852860" at bounding box center [494, 201] width 249 height 19
type input "2037852860"
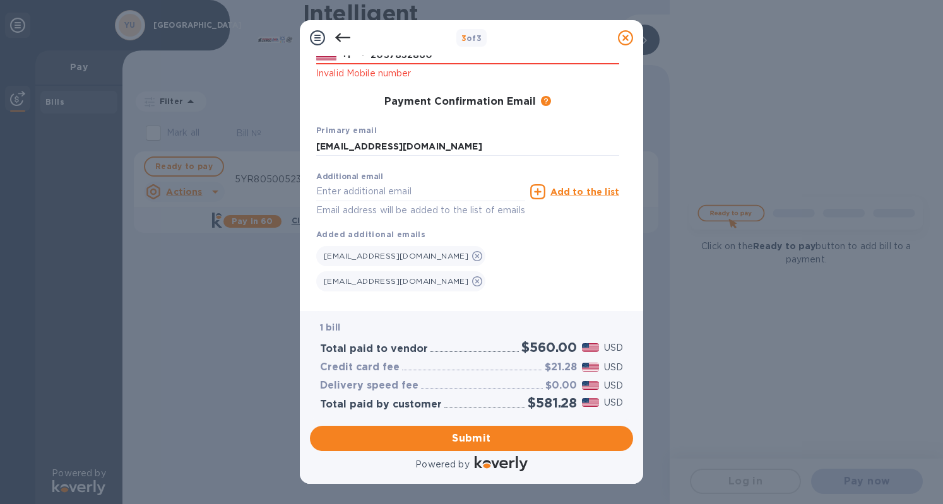
scroll to position [218, 0]
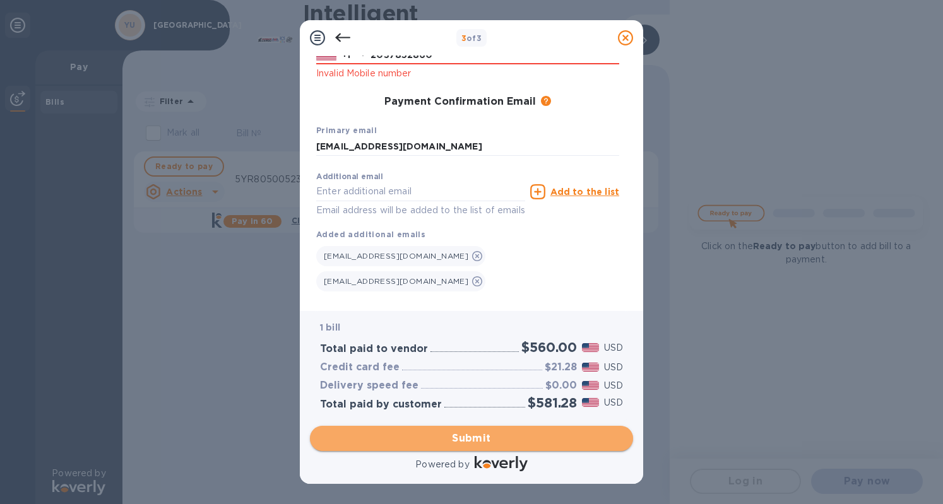
click at [456, 435] on span "Submit" at bounding box center [471, 438] width 303 height 15
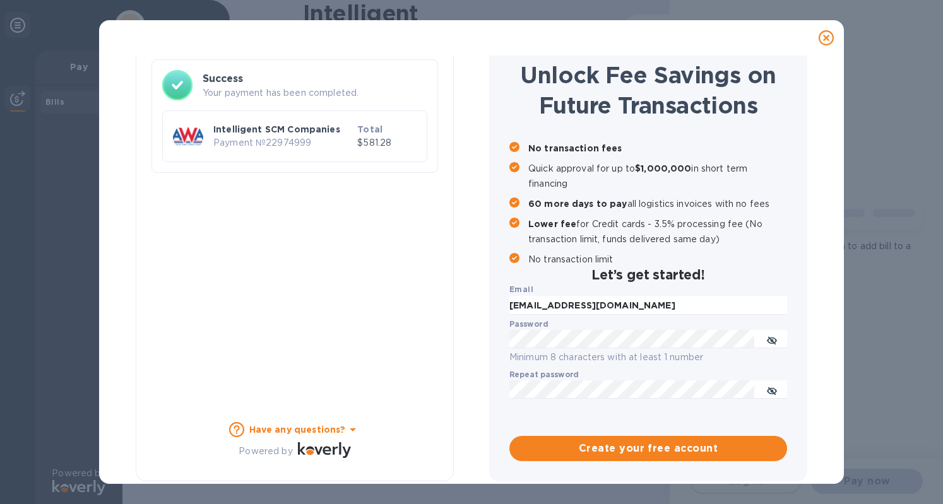
scroll to position [76, 0]
click at [711, 34] on div at bounding box center [471, 37] width 735 height 25
click at [769, 183] on p "Quick approval for up to $1,000,000 in short term financing" at bounding box center [657, 177] width 259 height 30
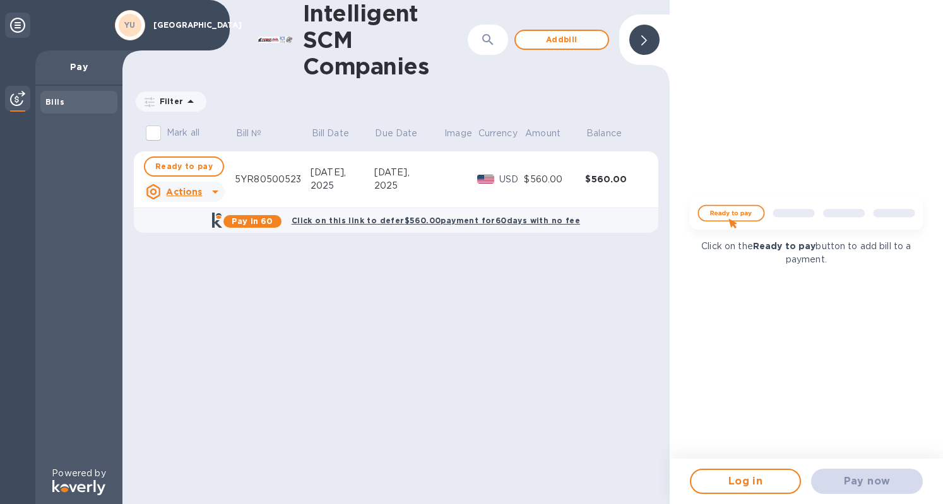
click at [325, 303] on div "Intelligent SCM Companies ​ Add bill Filter Amount Mark all Bill № Bill Date Du…" at bounding box center [395, 252] width 547 height 504
click at [184, 196] on u "Actions" at bounding box center [184, 192] width 36 height 10
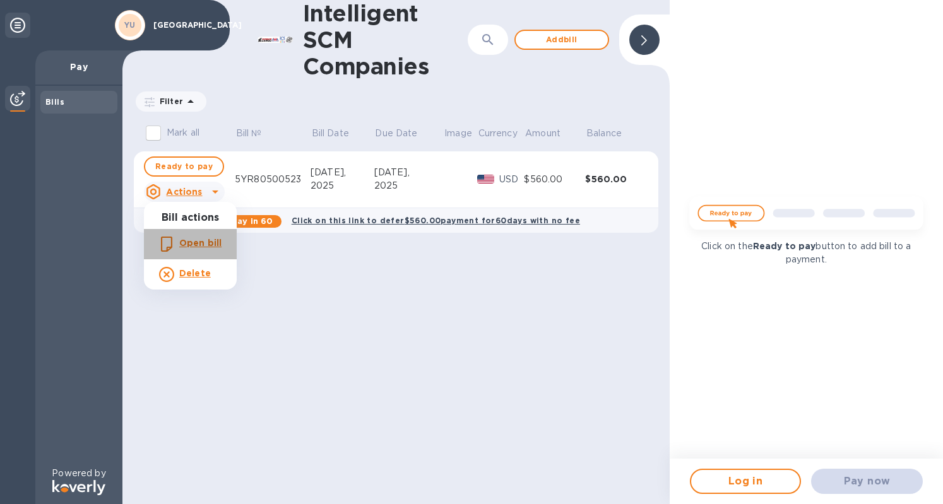
click at [192, 242] on b "Open bill" at bounding box center [200, 243] width 42 height 10
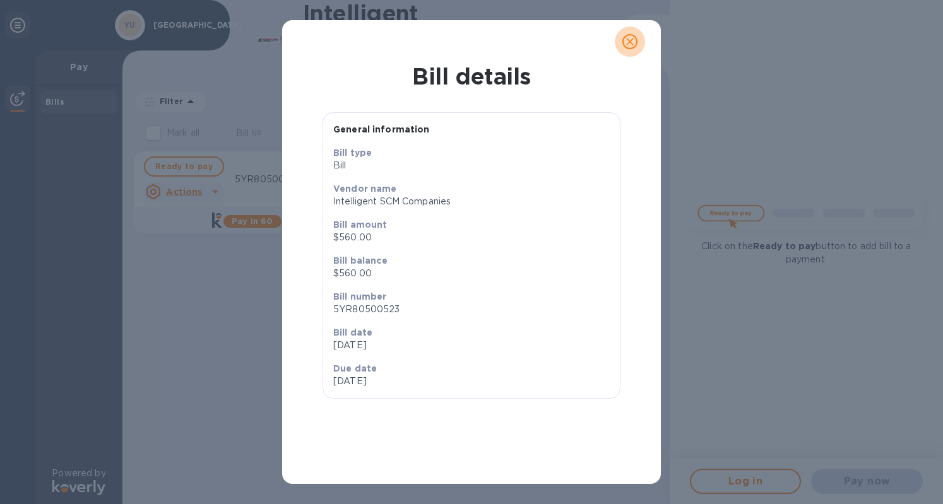
click at [629, 45] on icon "close" at bounding box center [630, 41] width 13 height 13
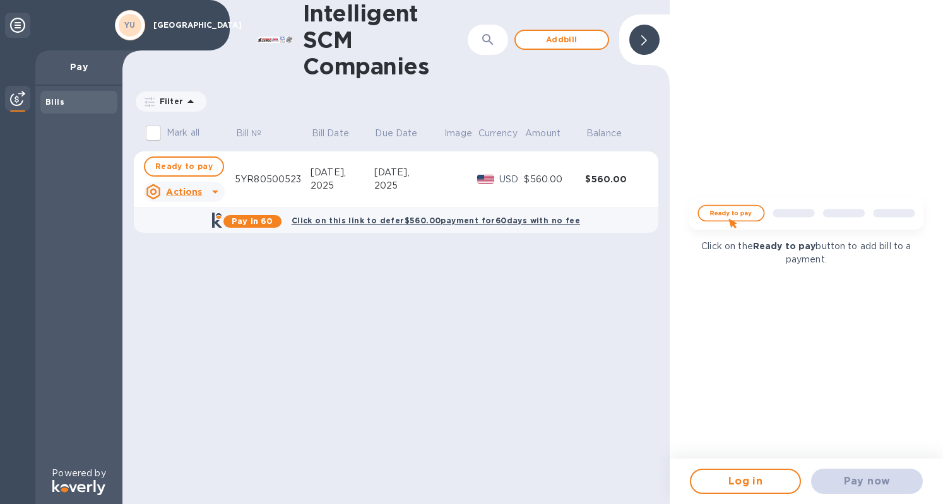
click at [648, 40] on div at bounding box center [644, 40] width 30 height 30
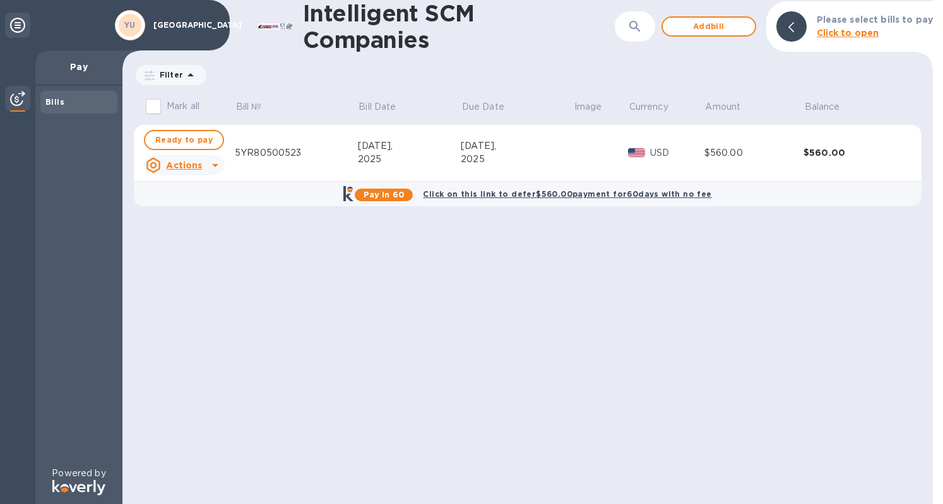
click at [212, 163] on icon at bounding box center [215, 165] width 15 height 15
click at [192, 220] on b "Open bill" at bounding box center [200, 216] width 42 height 10
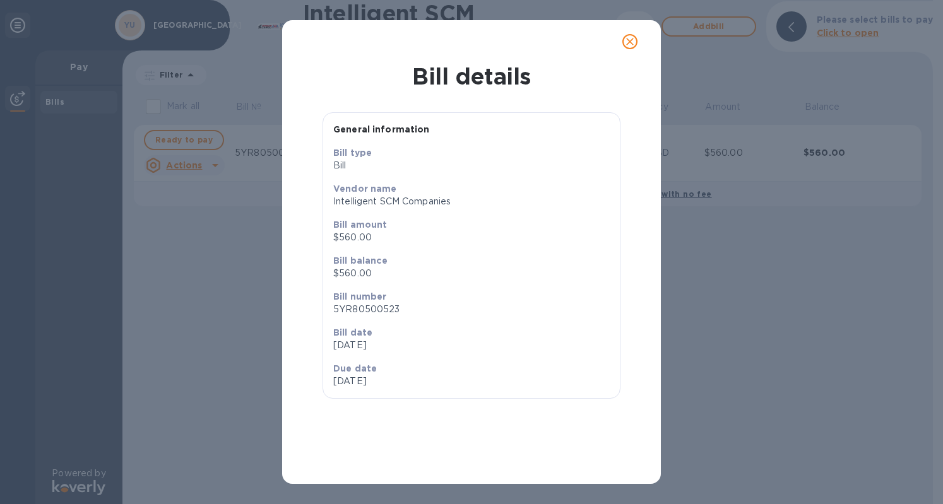
click at [629, 40] on icon "close" at bounding box center [630, 42] width 8 height 8
